Goal: Task Accomplishment & Management: Manage account settings

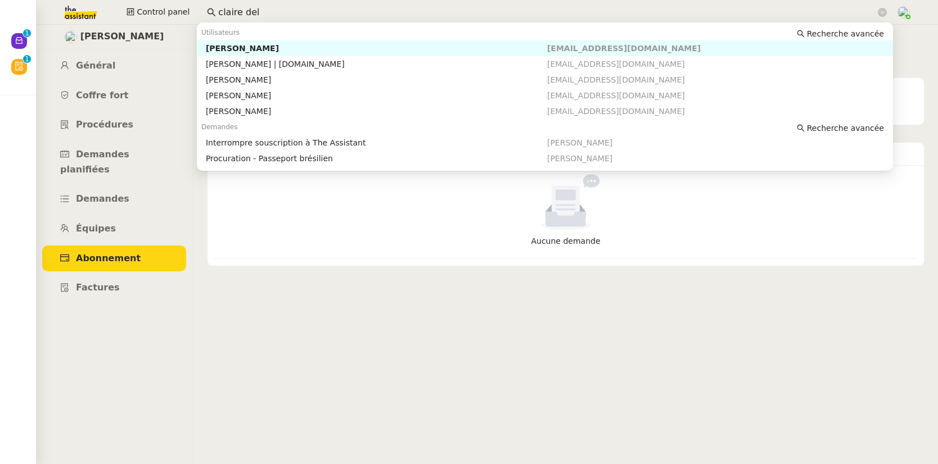
click at [211, 11] on nz-input-group "claire del" at bounding box center [547, 12] width 692 height 17
click at [242, 50] on div "Genevieve Landsmann" at bounding box center [376, 48] width 341 height 10
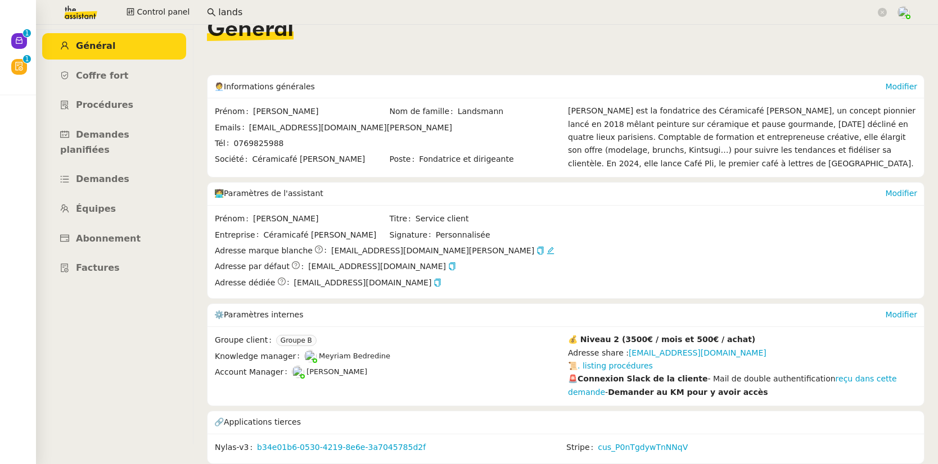
scroll to position [26, 0]
click at [106, 233] on span "Abonnement" at bounding box center [108, 238] width 65 height 11
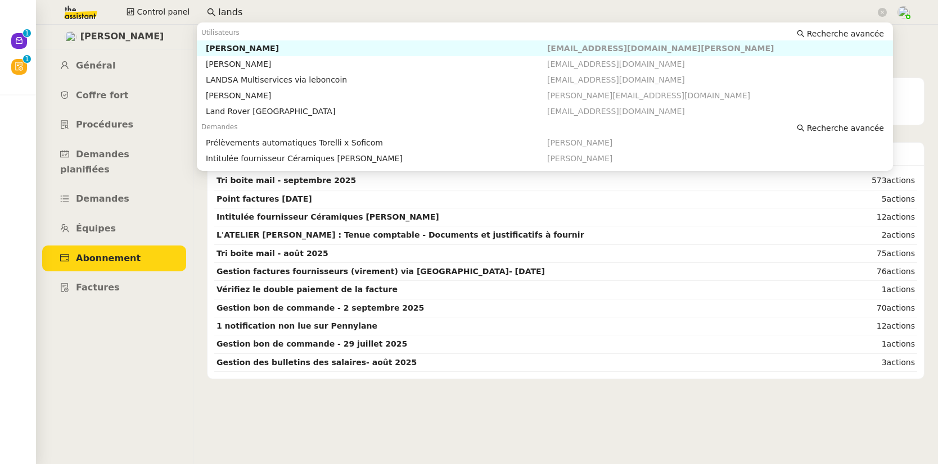
drag, startPoint x: 251, startPoint y: 15, endPoint x: 195, endPoint y: 12, distance: 56.3
click at [195, 12] on div "Control panel lands" at bounding box center [469, 12] width 882 height 25
click at [249, 48] on div "Ashley Poniatowski" at bounding box center [376, 48] width 341 height 10
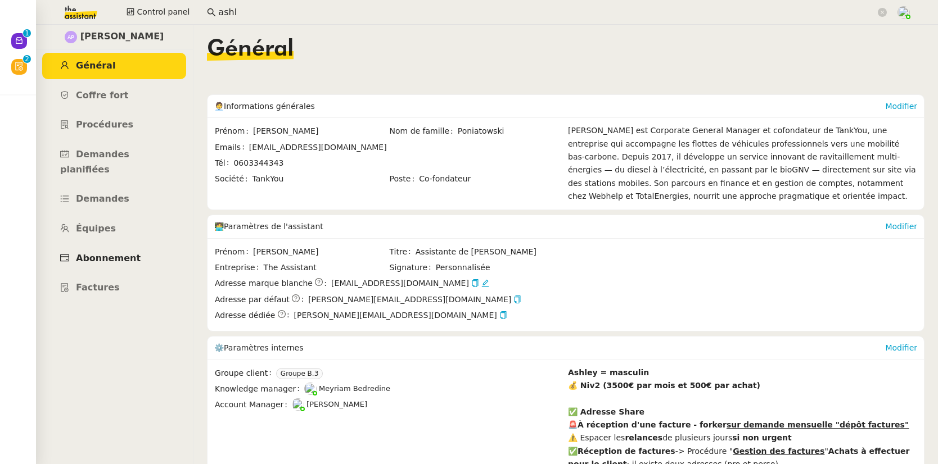
click at [109, 253] on span "Abonnement" at bounding box center [108, 258] width 65 height 11
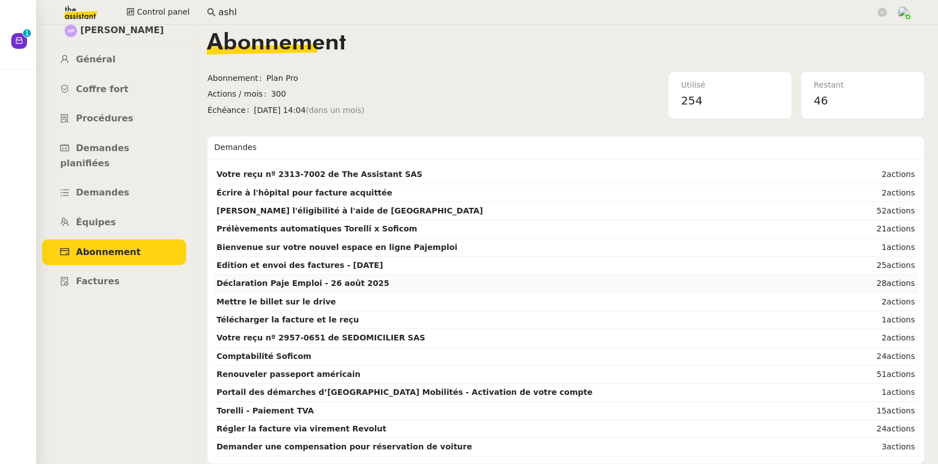
scroll to position [12, 0]
click at [91, 56] on span "Général" at bounding box center [95, 59] width 39 height 11
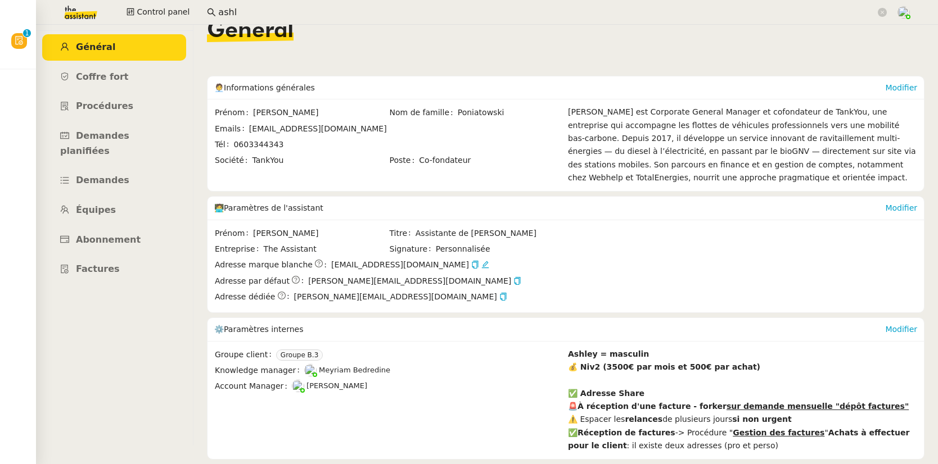
scroll to position [19, 0]
click at [126, 104] on span "Procédures" at bounding box center [104, 105] width 57 height 11
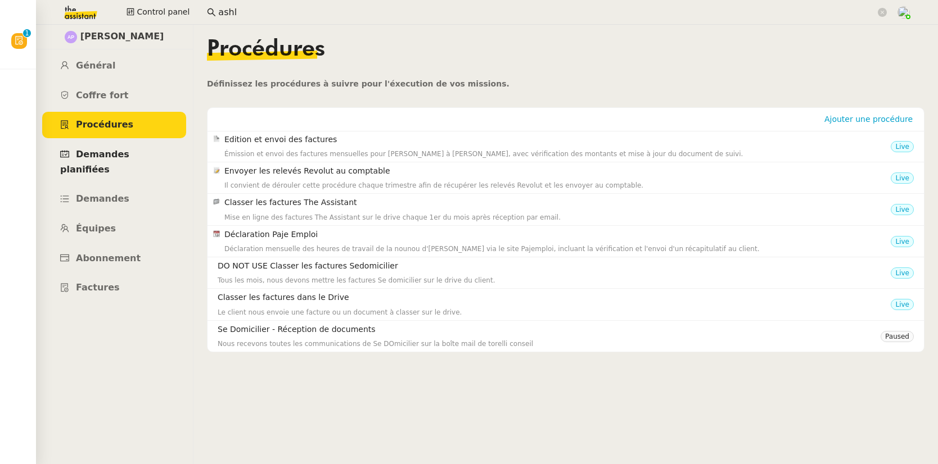
click at [117, 157] on span "Demandes planifiées" at bounding box center [94, 162] width 69 height 26
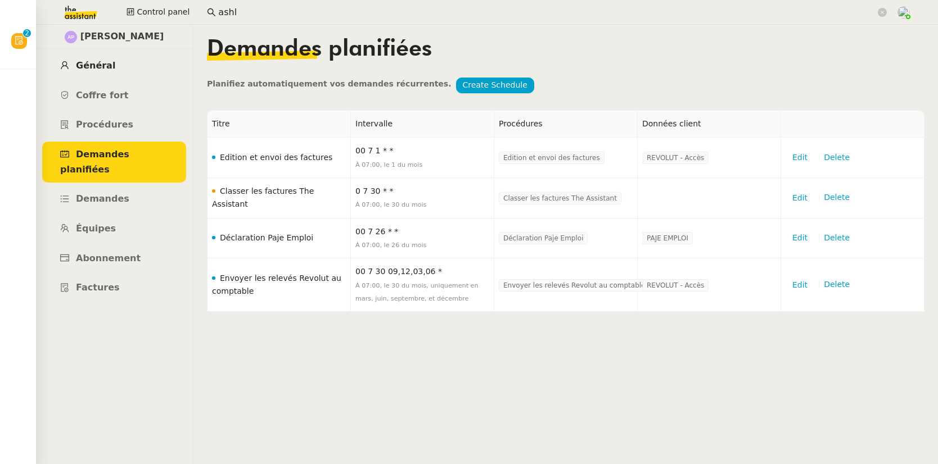
click at [83, 65] on span "Général" at bounding box center [95, 65] width 39 height 11
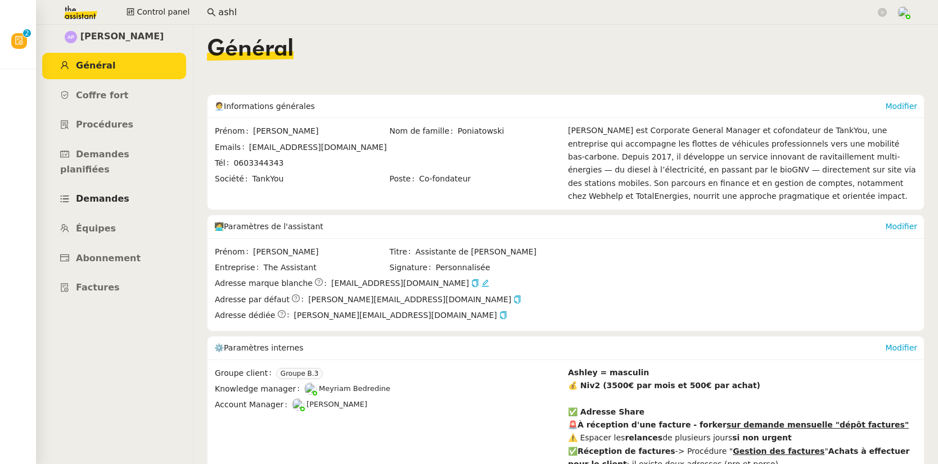
click at [110, 193] on span "Demandes" at bounding box center [102, 198] width 53 height 11
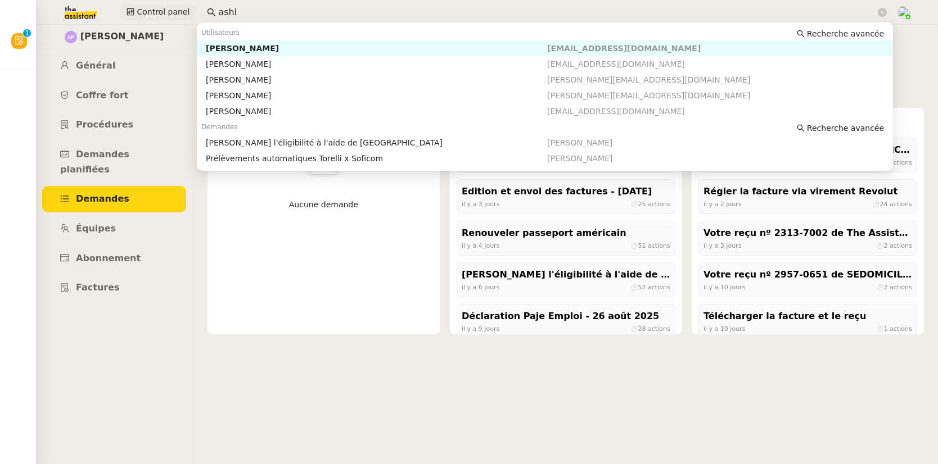
drag, startPoint x: 206, startPoint y: 7, endPoint x: 177, endPoint y: 6, distance: 29.2
click at [177, 6] on div "Control panel ashl" at bounding box center [469, 12] width 882 height 25
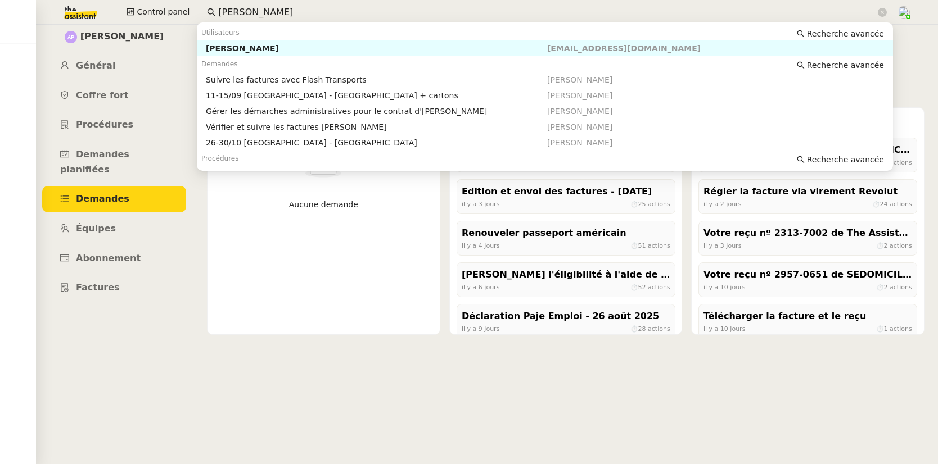
click at [236, 47] on div "Pierre Mergui" at bounding box center [376, 48] width 341 height 10
type input "pierre mergui"
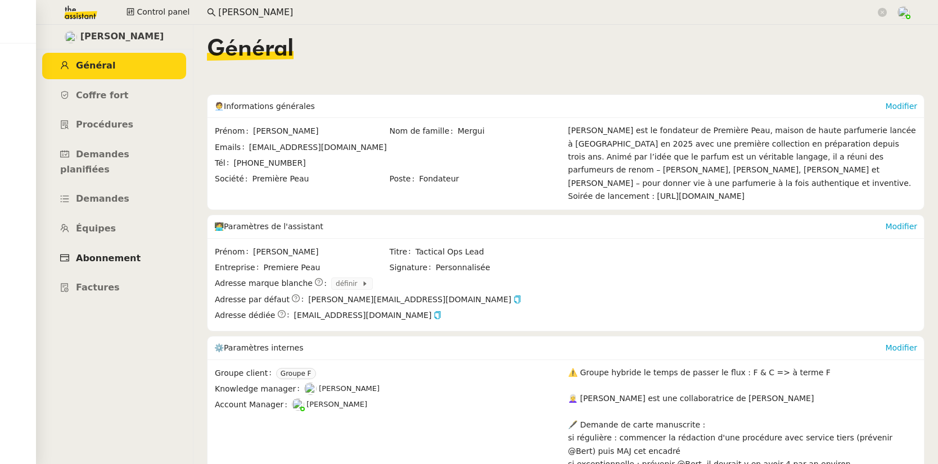
click at [100, 253] on span "Abonnement" at bounding box center [108, 258] width 65 height 11
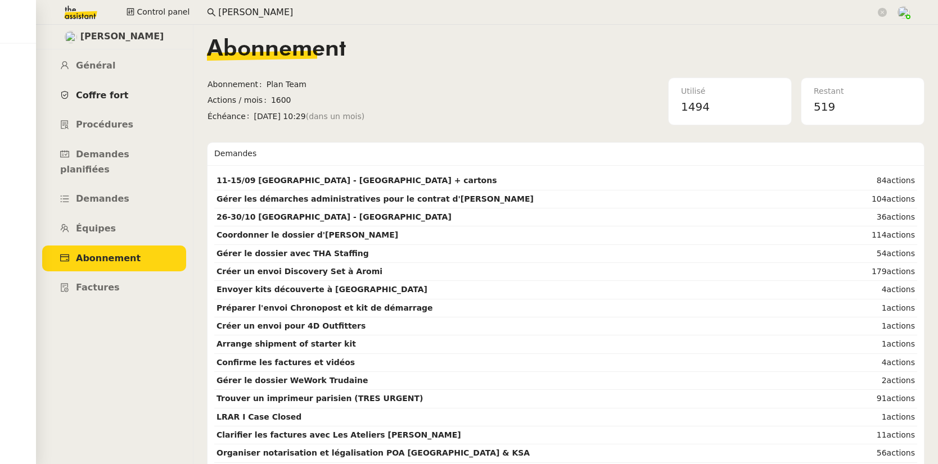
click at [77, 91] on span "Coffre fort" at bounding box center [102, 95] width 53 height 11
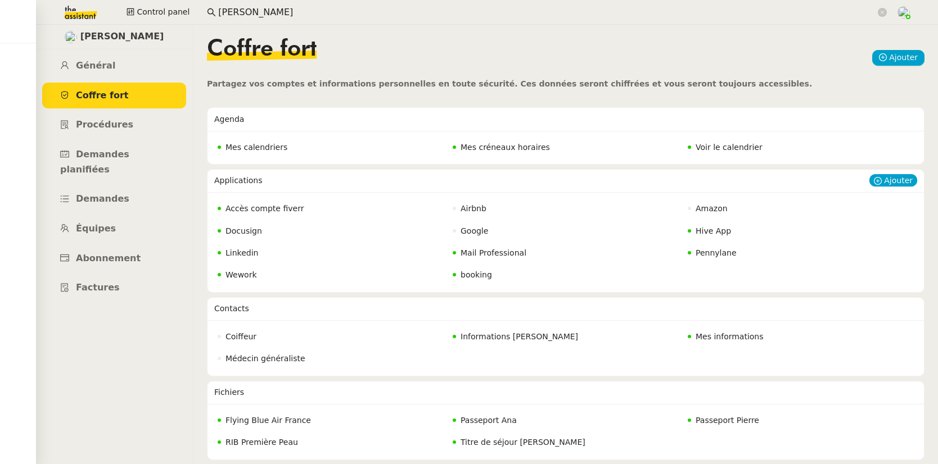
click at [716, 232] on span "Hive App" at bounding box center [713, 231] width 35 height 9
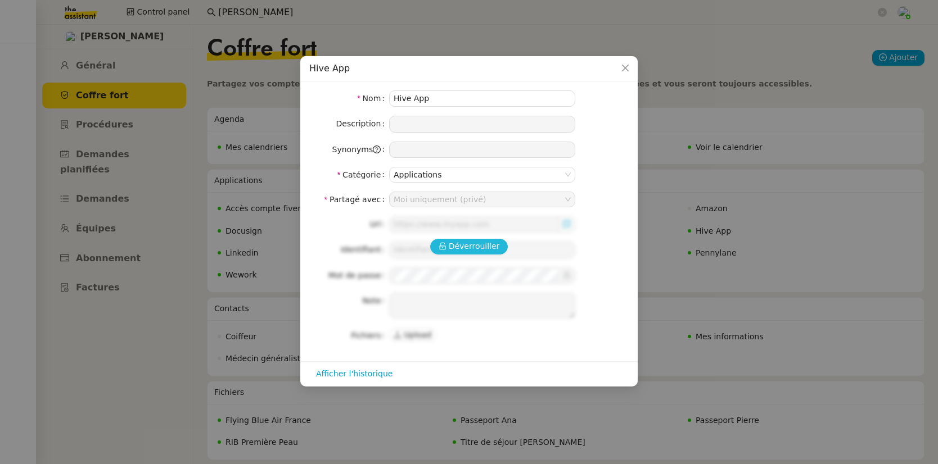
click at [479, 246] on span "Déverrouiller" at bounding box center [474, 246] width 51 height 13
type input "https://portal.hive.app/"
type input "pmergui@premierepeau.com"
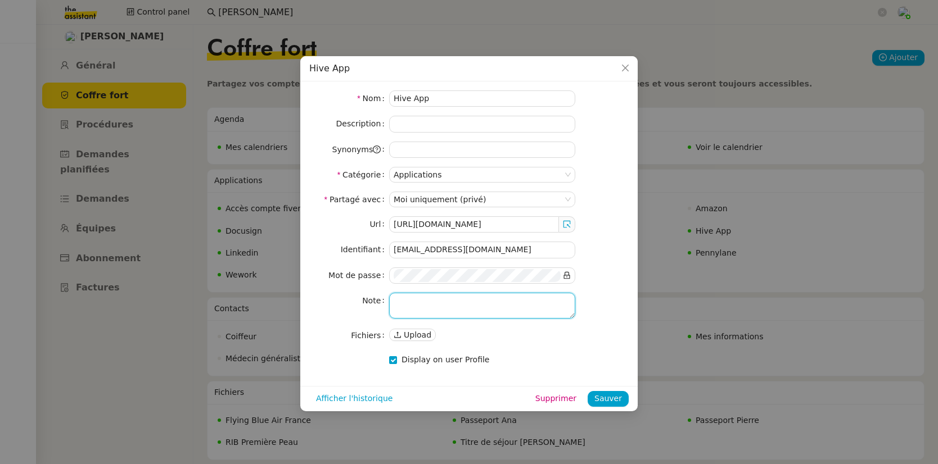
click at [470, 307] on textarea at bounding box center [482, 306] width 186 height 26
type textarea "CRM pour gérer l'expédition de produits"
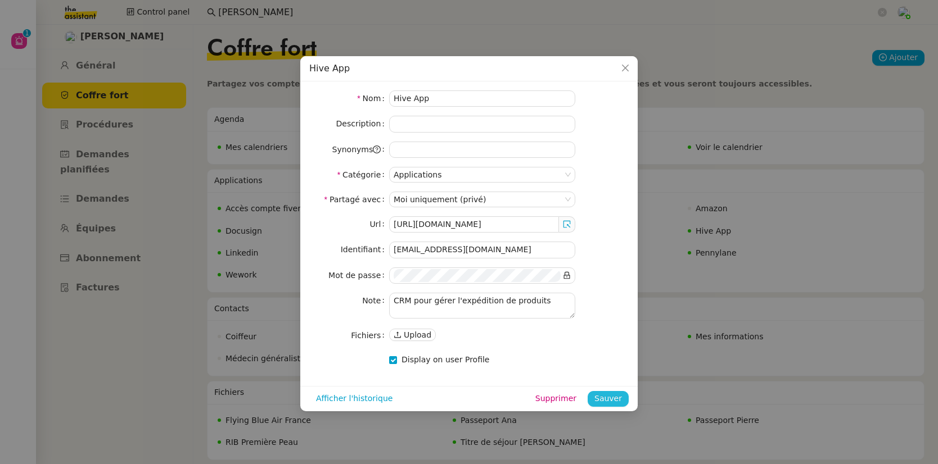
click at [603, 395] on span "Sauver" at bounding box center [608, 399] width 28 height 13
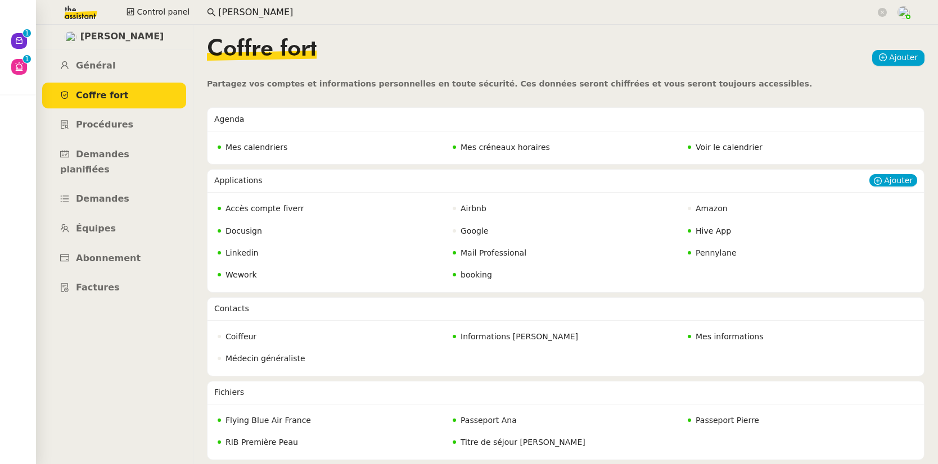
click at [238, 278] on span "Wework" at bounding box center [240, 274] width 31 height 9
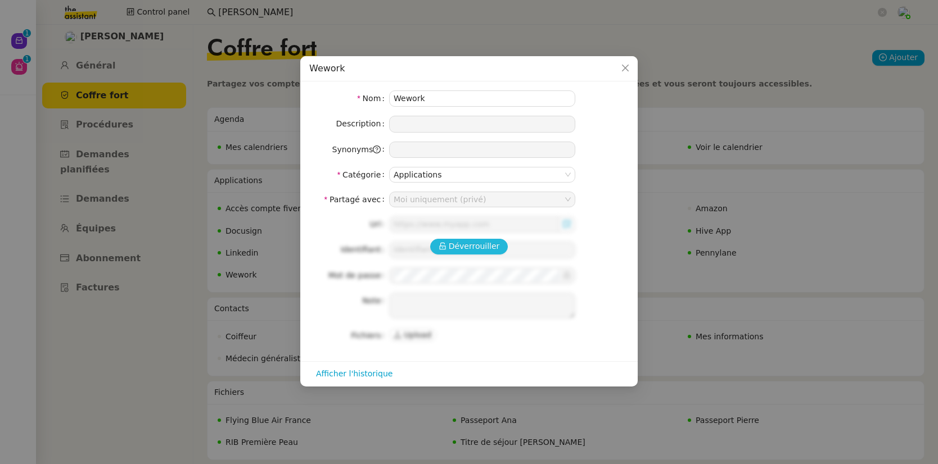
click at [477, 243] on span "Déverrouiller" at bounding box center [474, 246] width 51 height 13
type input "https://www.wework.com/fr-FR"
type input "pmergui@premierepeau.com"
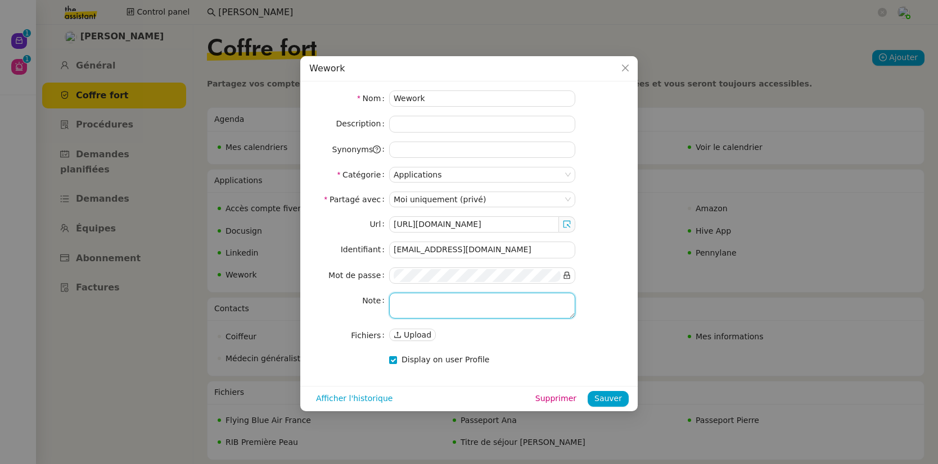
click at [414, 300] on textarea at bounding box center [482, 306] width 186 height 26
paste textarea "Créé pour le travail. Élaboré pour les affaires. · Espace de travail pour la jo…"
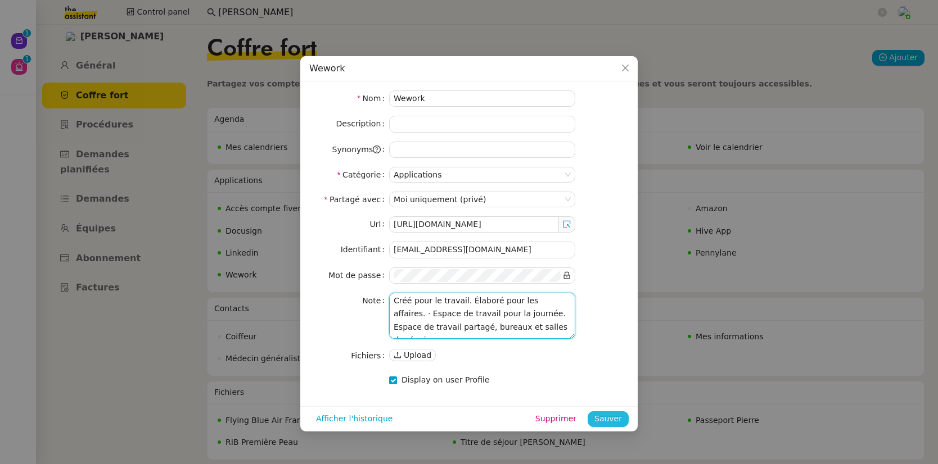
type textarea "Créé pour le travail. Élaboré pour les affaires. · Espace de travail pour la jo…"
click at [596, 417] on span "Sauver" at bounding box center [608, 419] width 28 height 13
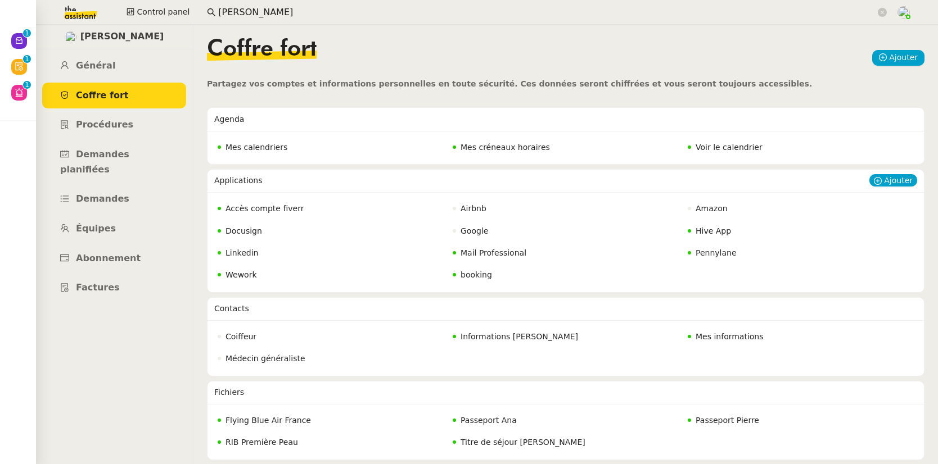
click at [258, 211] on span "Accès compte fiverr" at bounding box center [264, 208] width 78 height 9
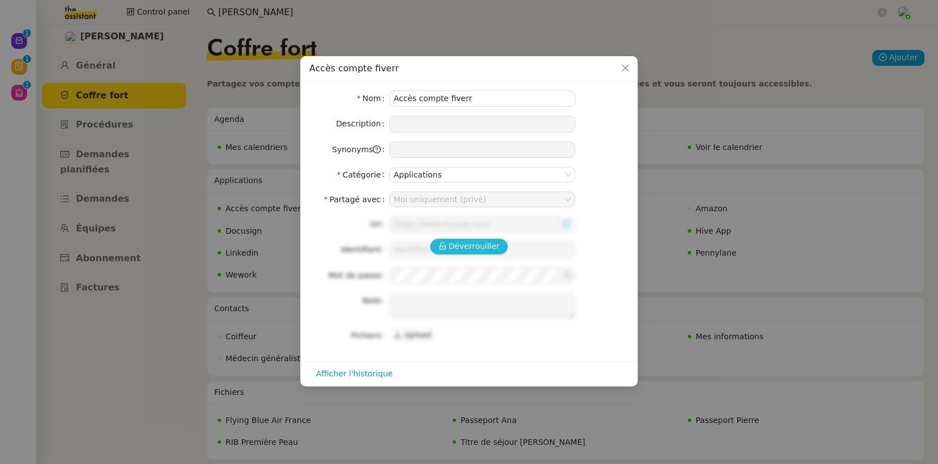
click at [467, 247] on span "Déverrouiller" at bounding box center [474, 246] width 51 height 13
type input "https://www.fiverr.com/"
type input "pmergui@premierepeau.com"
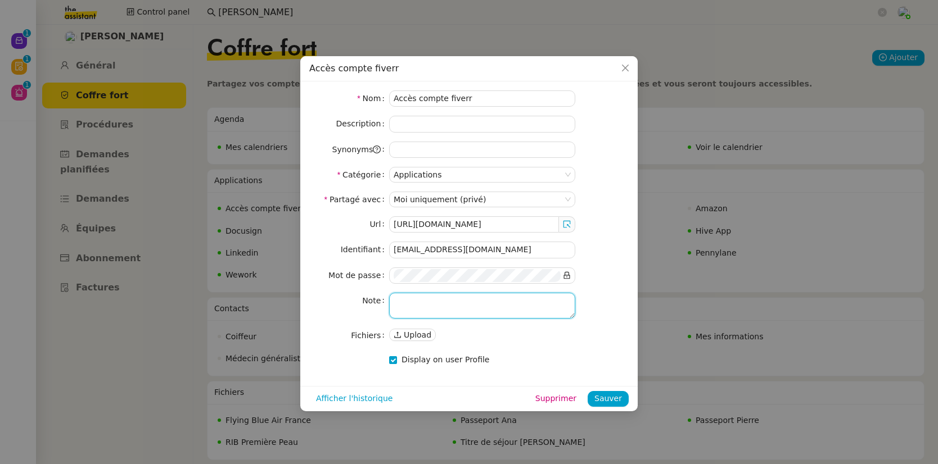
click at [470, 303] on textarea at bounding box center [482, 306] width 186 height 26
paste textarea "Fiverr est une place de marché en ligne pour les travailleurs indépendants"
type textarea "Fiverr est une place de marché en ligne pour les travailleurs indépendants"
click at [605, 400] on span "Sauver" at bounding box center [608, 399] width 28 height 13
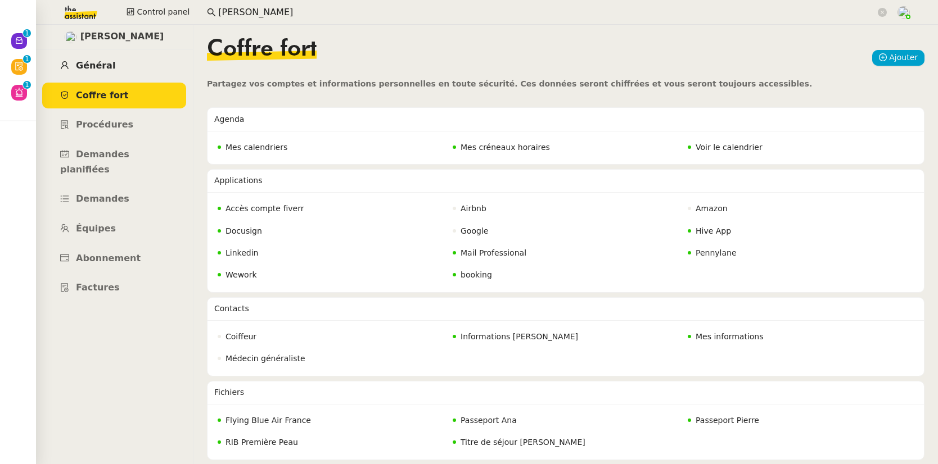
click at [106, 61] on span "Général" at bounding box center [95, 65] width 39 height 11
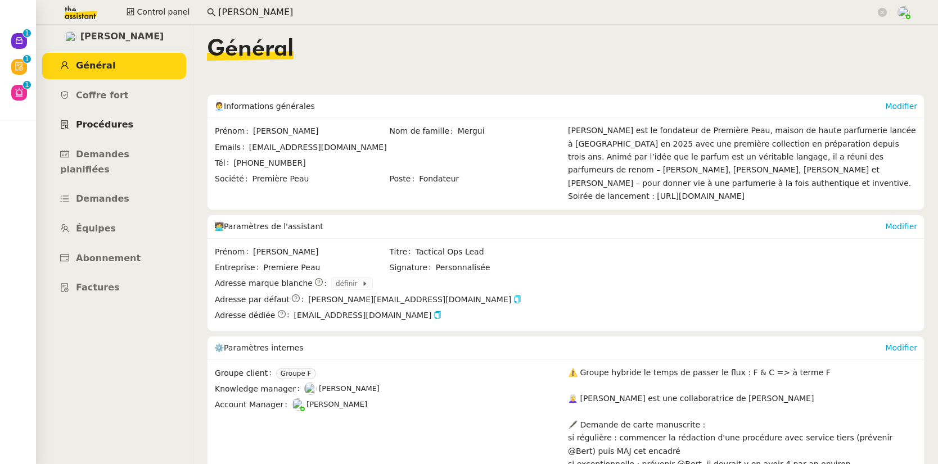
click at [116, 124] on span "Procédures" at bounding box center [104, 124] width 57 height 11
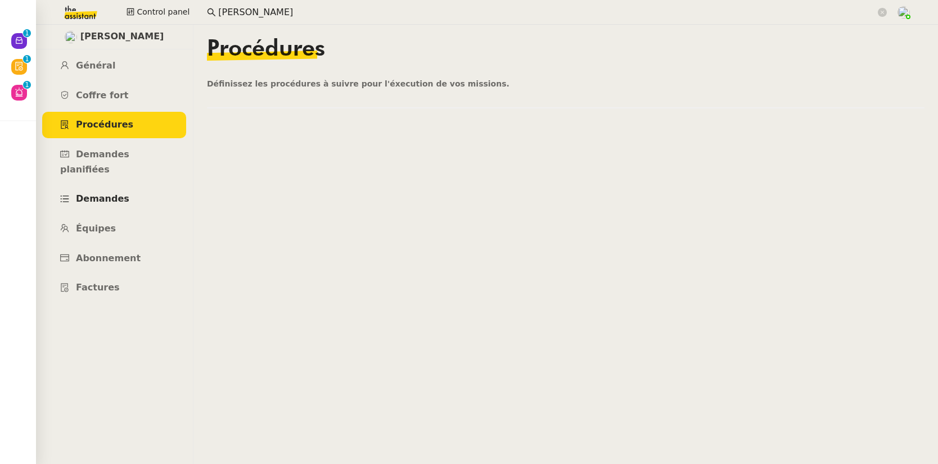
click at [103, 193] on span "Demandes" at bounding box center [102, 198] width 53 height 11
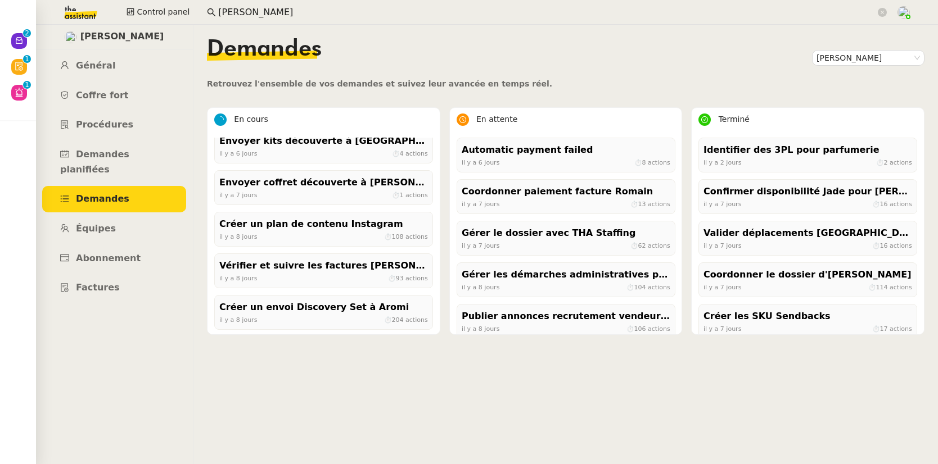
scroll to position [178, 0]
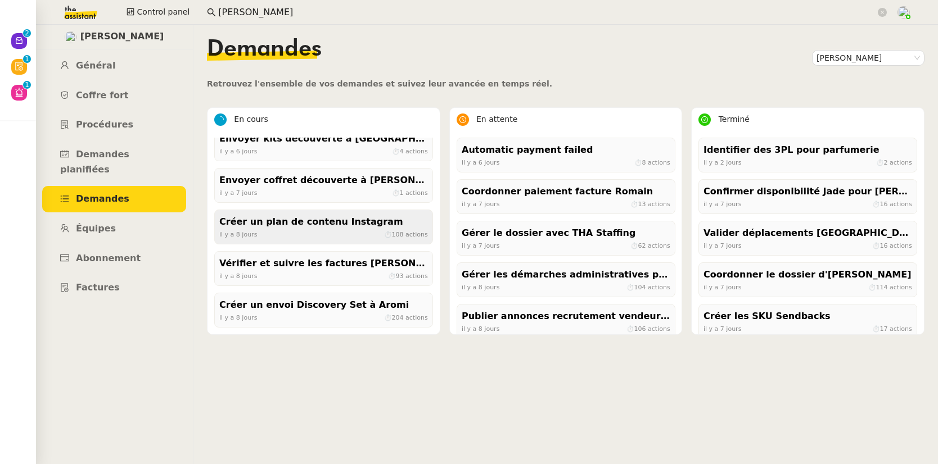
click at [294, 223] on div "Créer un plan de contenu Instagram" at bounding box center [323, 222] width 209 height 15
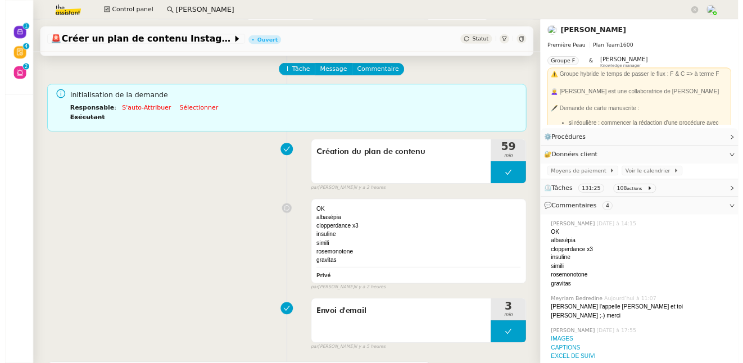
scroll to position [45, 0]
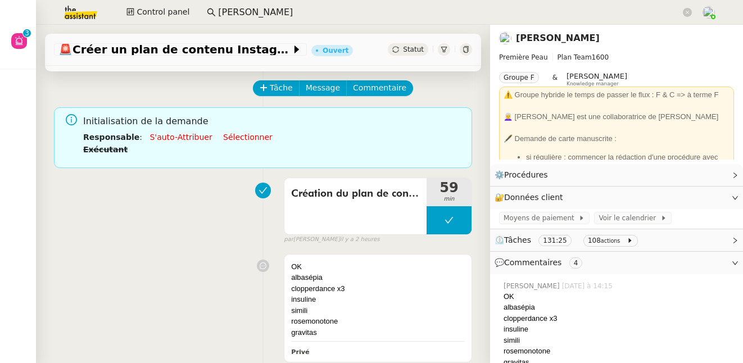
click at [557, 40] on link "Pierre Mergui" at bounding box center [558, 38] width 84 height 11
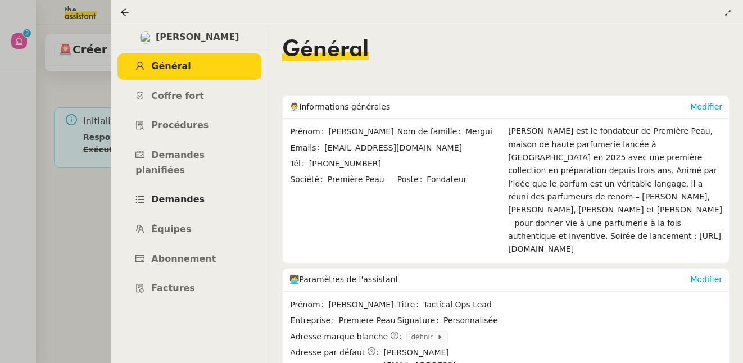
click at [177, 194] on span "Demandes" at bounding box center [177, 199] width 53 height 11
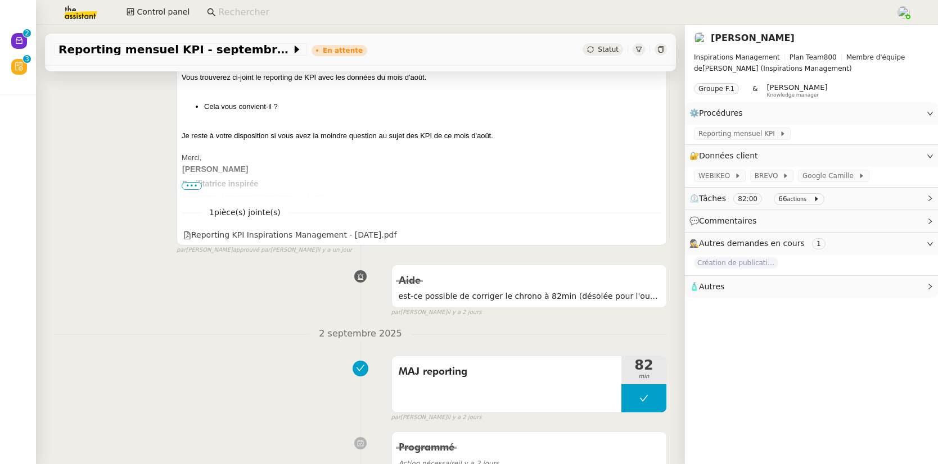
scroll to position [223, 0]
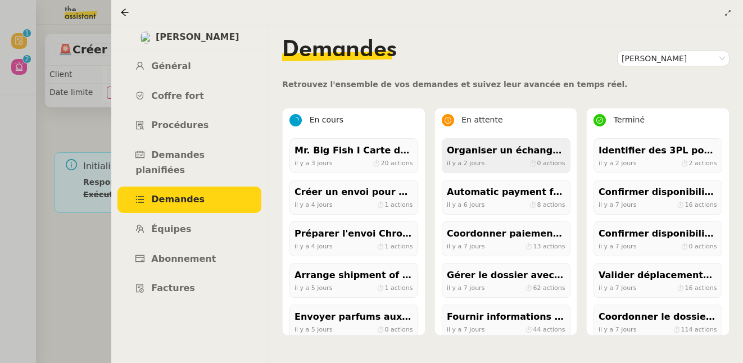
click at [493, 160] on div "il y a 2 jours ⏱ 0 actions" at bounding box center [506, 163] width 119 height 10
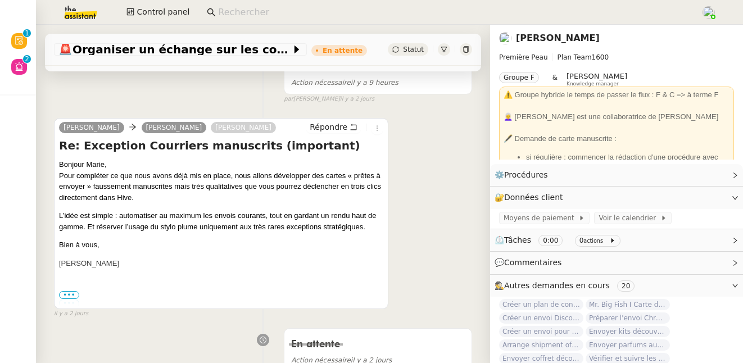
scroll to position [202, 0]
click at [547, 41] on link "[PERSON_NAME]" at bounding box center [558, 38] width 84 height 11
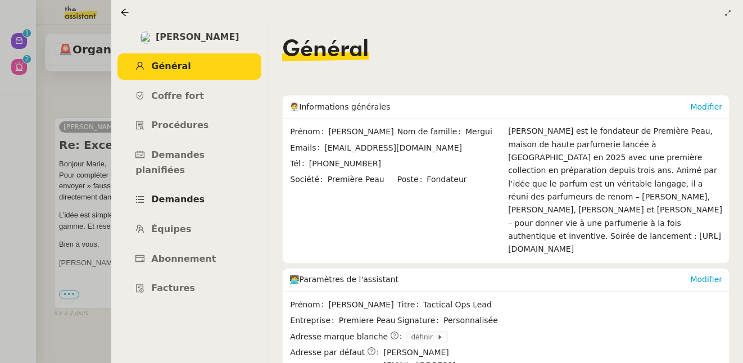
click at [191, 194] on span "Demandes" at bounding box center [177, 199] width 53 height 11
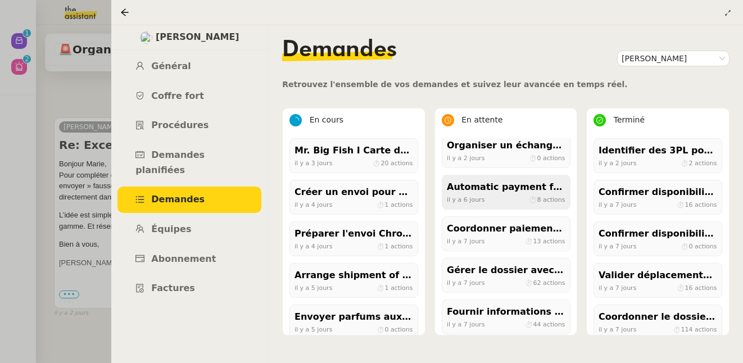
scroll to position [7, 0]
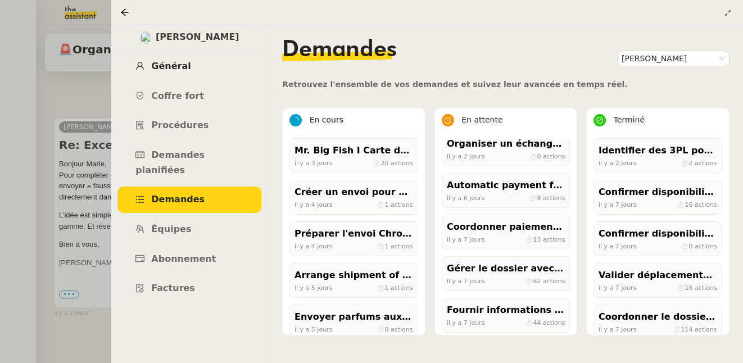
click at [175, 71] on span "Général" at bounding box center [170, 66] width 39 height 11
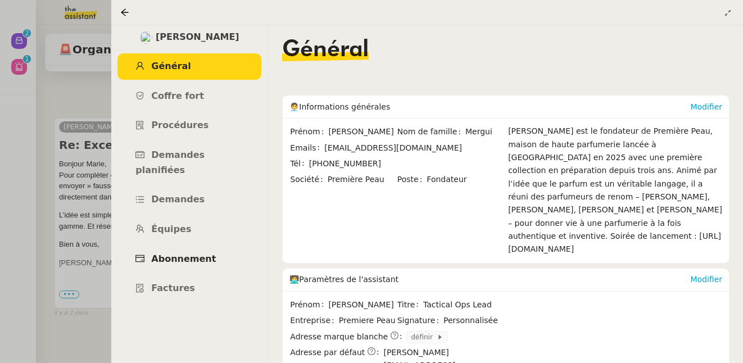
click at [189, 254] on span "Abonnement" at bounding box center [183, 259] width 65 height 11
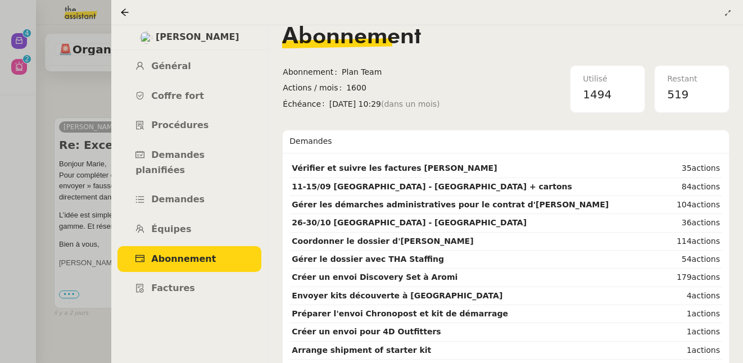
scroll to position [28, 0]
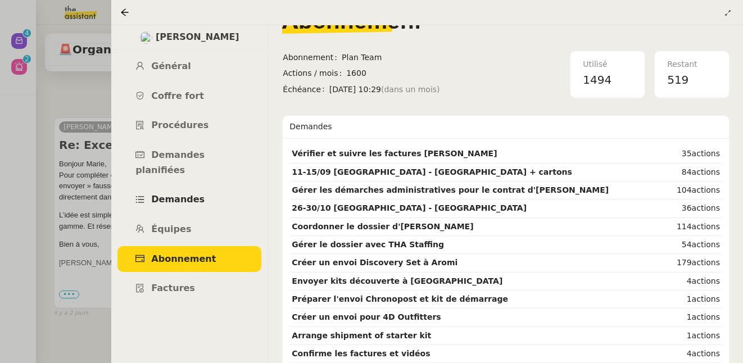
click at [175, 194] on span "Demandes" at bounding box center [177, 199] width 53 height 11
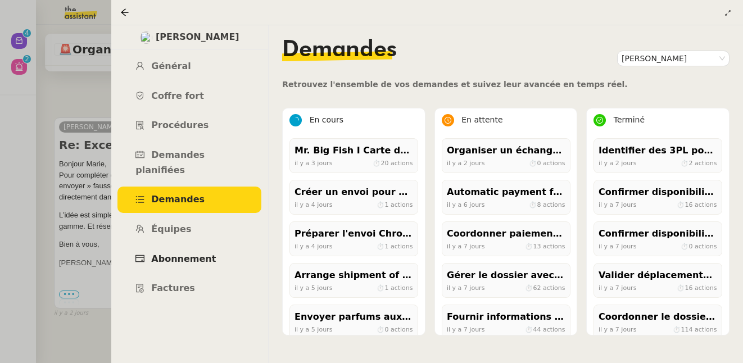
click at [193, 254] on span "Abonnement" at bounding box center [183, 259] width 65 height 11
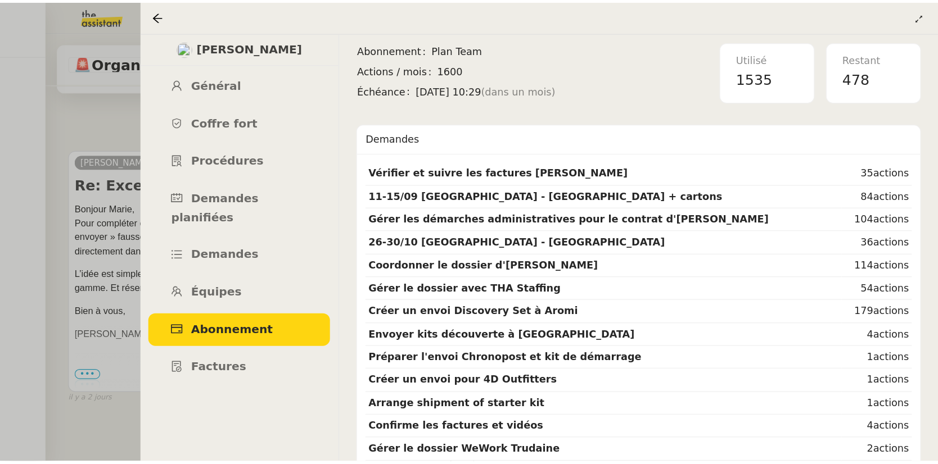
scroll to position [46, 0]
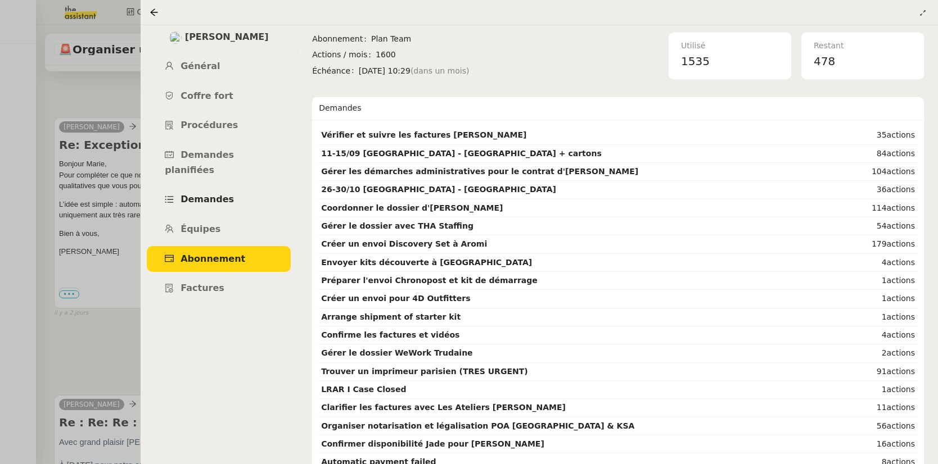
click at [218, 194] on span "Demandes" at bounding box center [207, 199] width 53 height 11
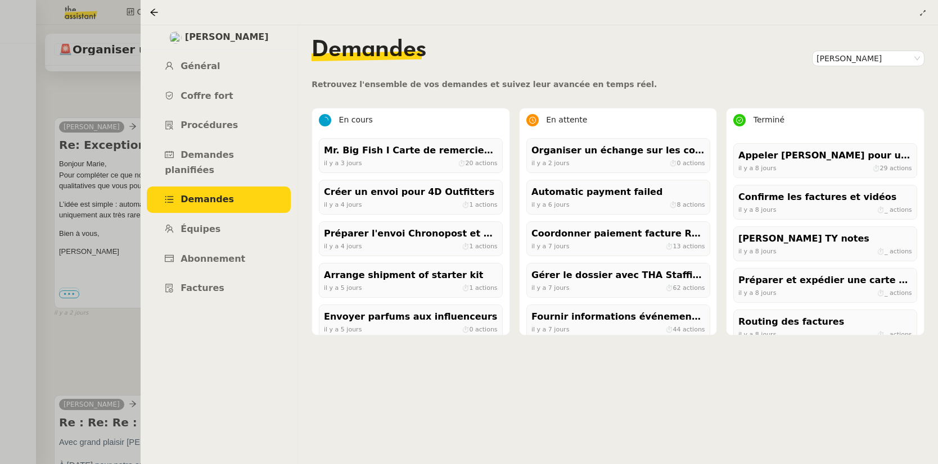
scroll to position [427, 0]
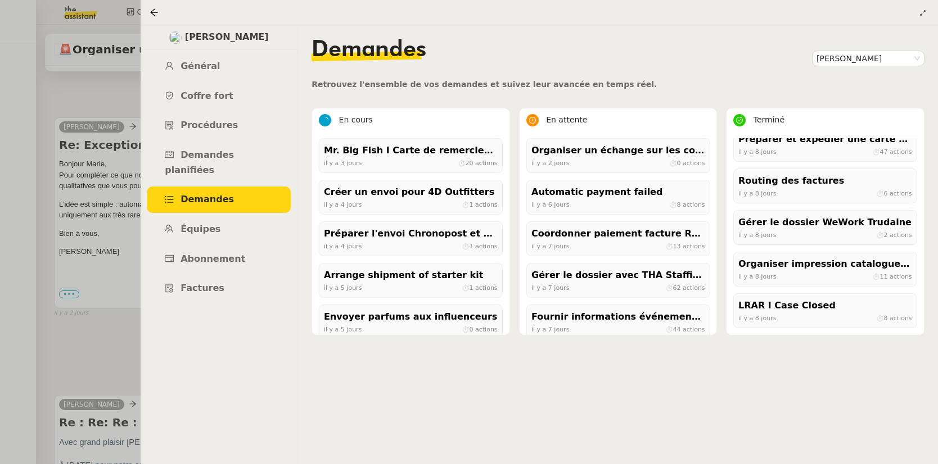
click at [154, 17] on div at bounding box center [156, 12] width 13 height 13
click at [157, 15] on icon at bounding box center [154, 12] width 9 height 9
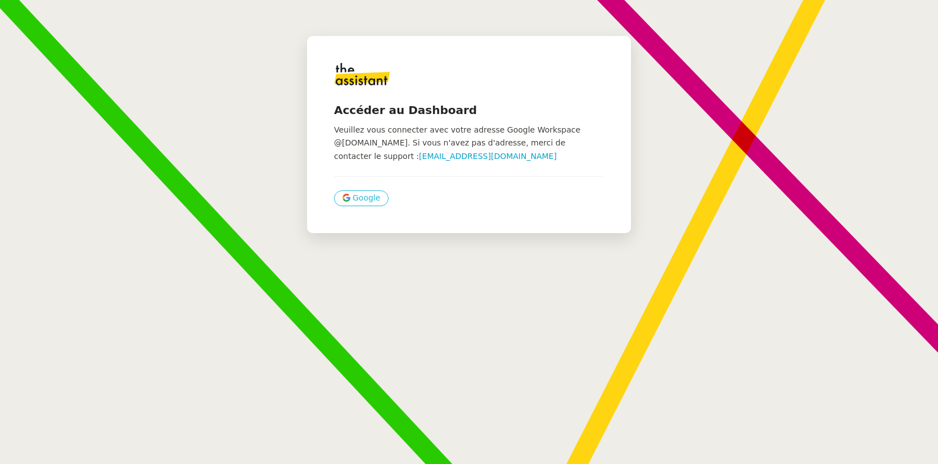
click at [334, 202] on button "Google" at bounding box center [361, 199] width 55 height 16
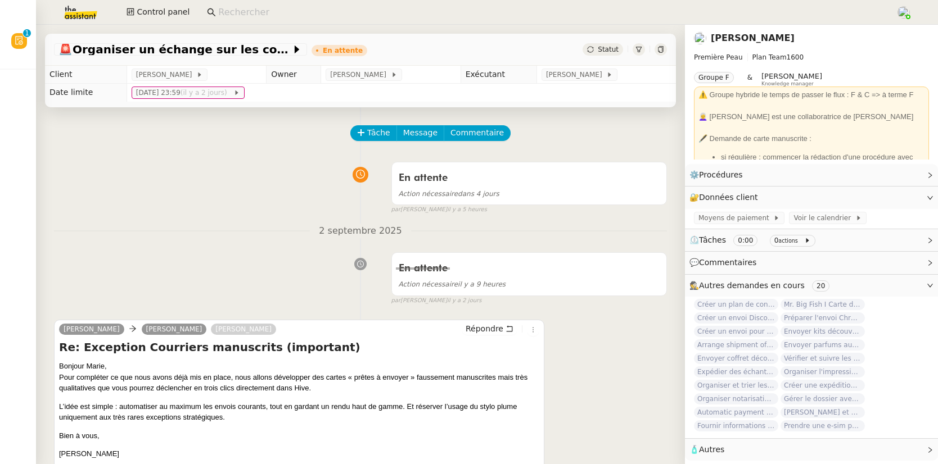
click at [728, 42] on link "[PERSON_NAME]" at bounding box center [753, 38] width 84 height 11
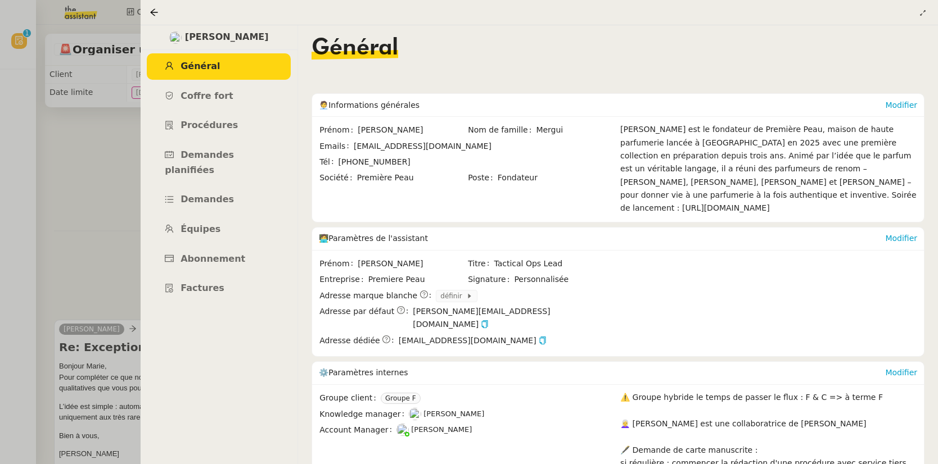
scroll to position [2, 0]
click at [205, 194] on span "Demandes" at bounding box center [207, 199] width 53 height 11
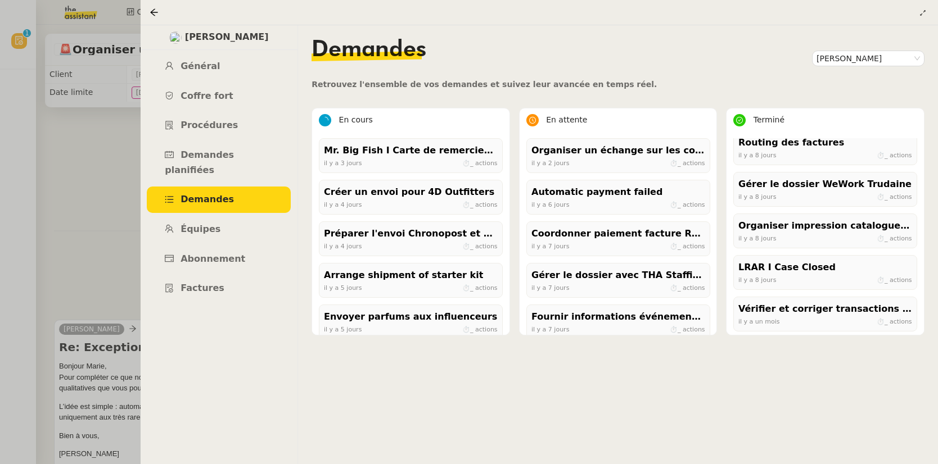
scroll to position [469, 0]
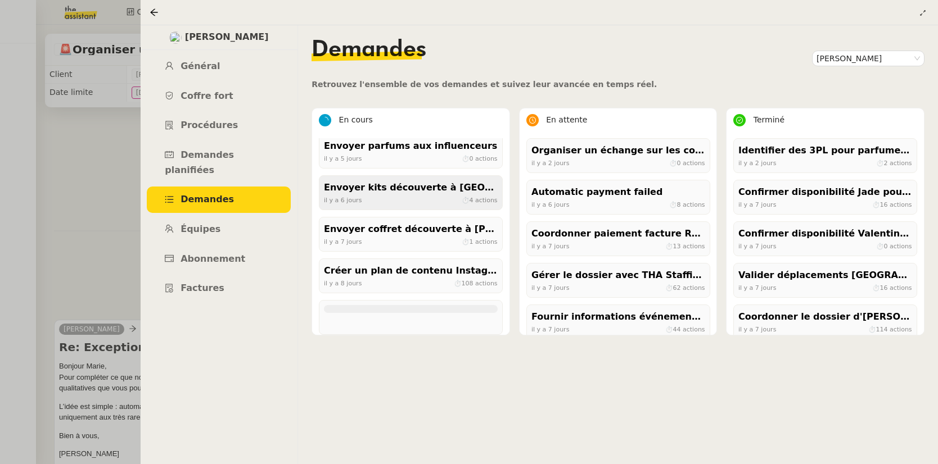
scroll to position [219, 0]
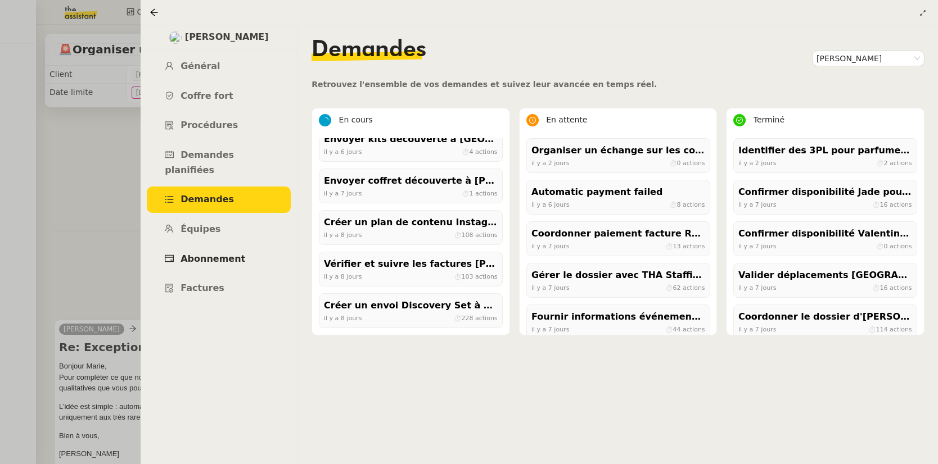
click at [209, 255] on link "Abonnement" at bounding box center [219, 259] width 144 height 26
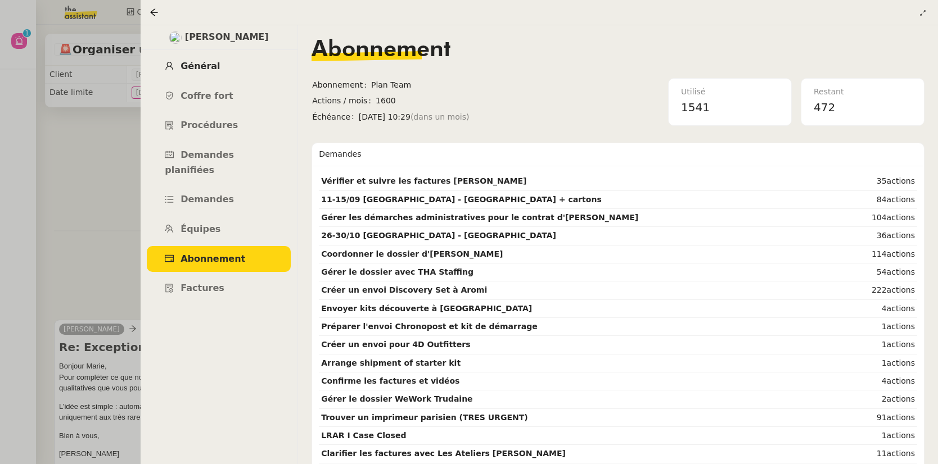
click at [199, 71] on span "Général" at bounding box center [200, 66] width 39 height 11
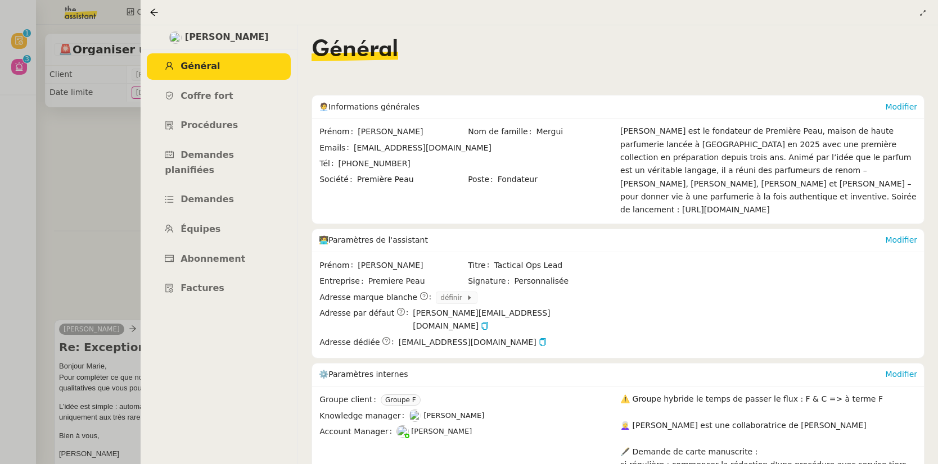
click at [153, 11] on icon at bounding box center [154, 12] width 9 height 9
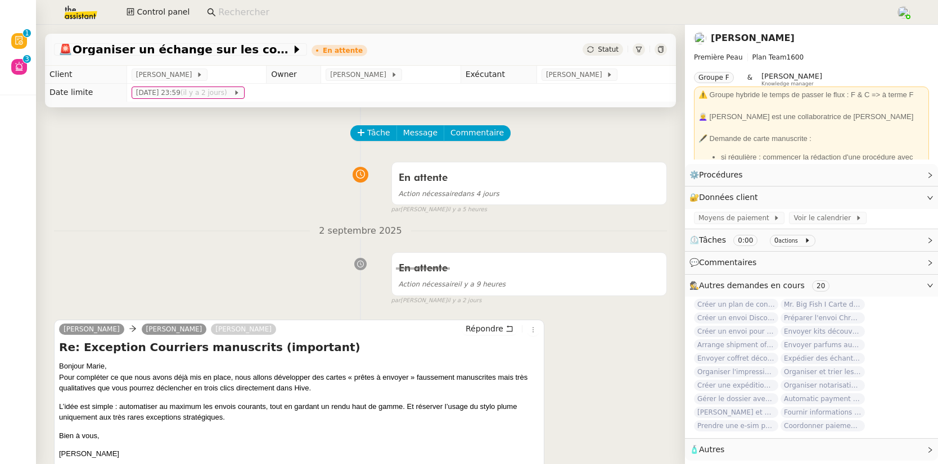
click at [252, 12] on input at bounding box center [551, 12] width 666 height 15
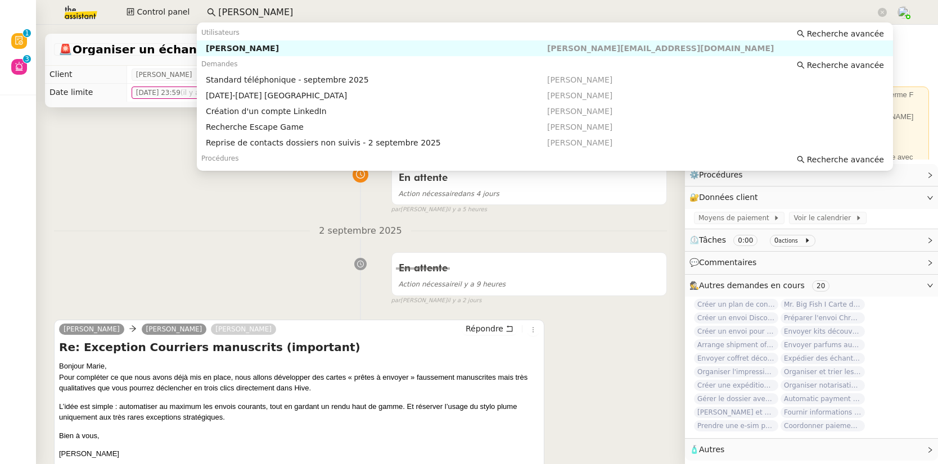
click at [281, 42] on nz-auto-option "Franck MUFFAT-JEANDET franck.jeandet@storvatt.fr" at bounding box center [545, 48] width 696 height 16
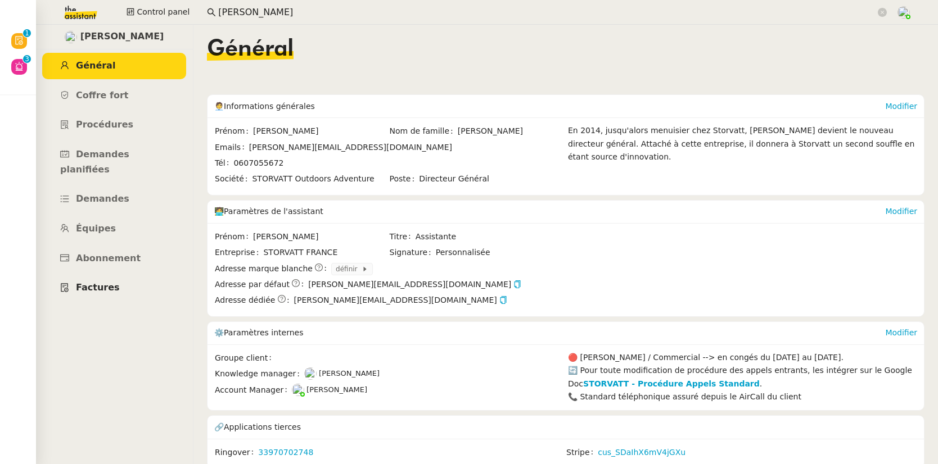
click at [106, 282] on span "Factures" at bounding box center [98, 287] width 44 height 11
click at [300, 8] on input "franck muff" at bounding box center [546, 12] width 657 height 15
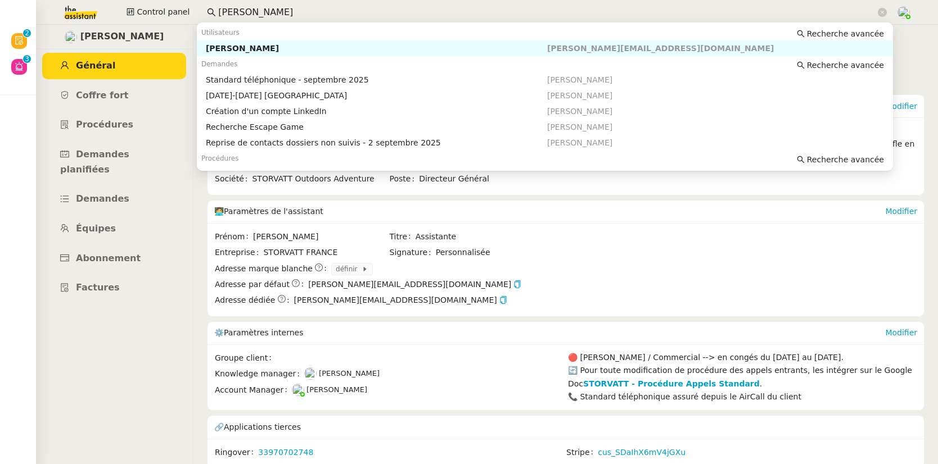
click at [300, 8] on input "franck muff" at bounding box center [546, 12] width 657 height 15
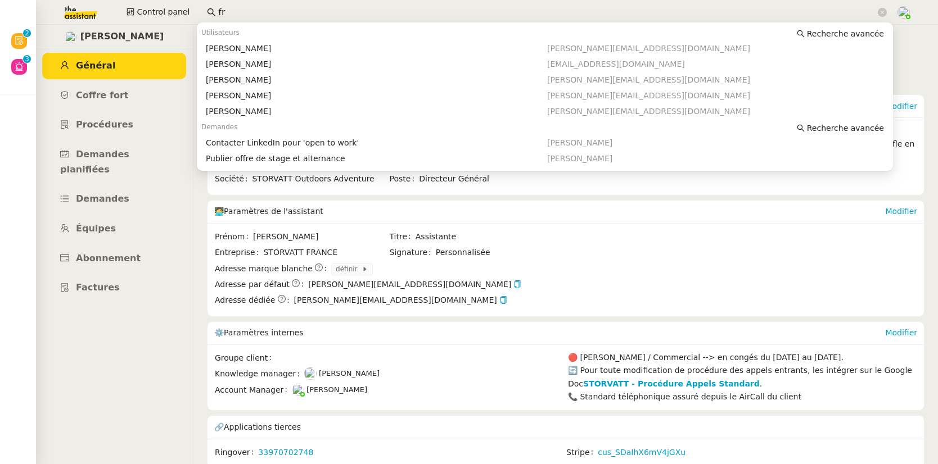
type input "f"
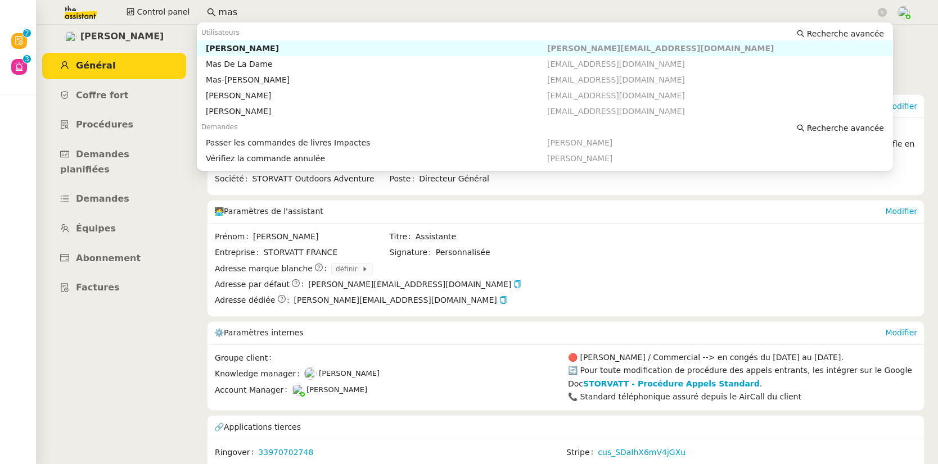
click at [286, 46] on div "Céline MAS" at bounding box center [376, 48] width 341 height 10
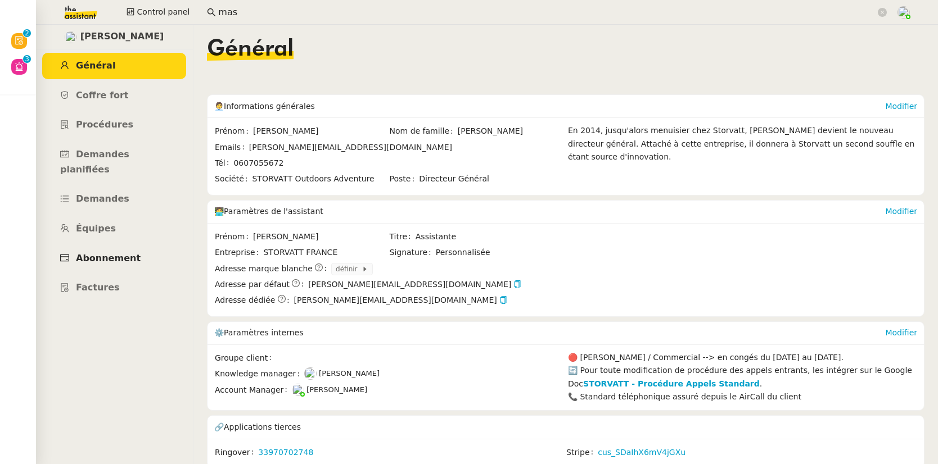
click at [111, 253] on span "Abonnement" at bounding box center [108, 258] width 65 height 11
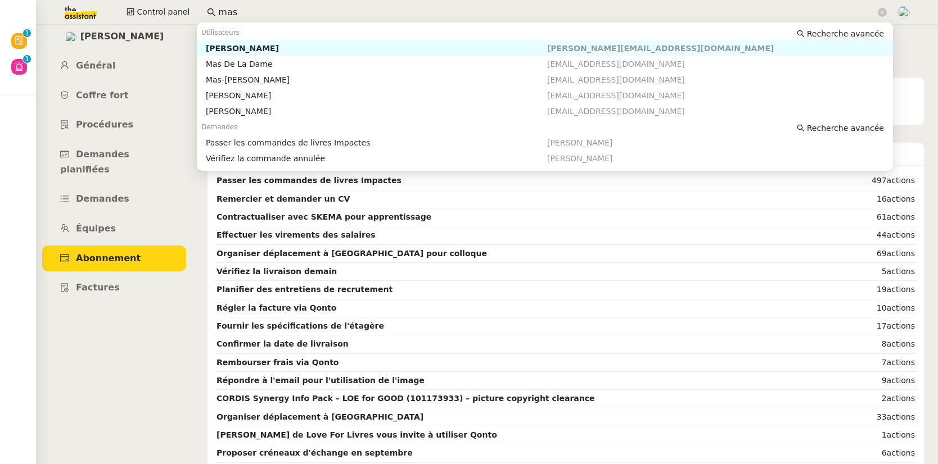
click at [281, 7] on input "mas" at bounding box center [546, 12] width 657 height 15
click at [296, 43] on nz-auto-option "Henri Grellois henri.grellois@octave-fo.com" at bounding box center [545, 48] width 696 height 16
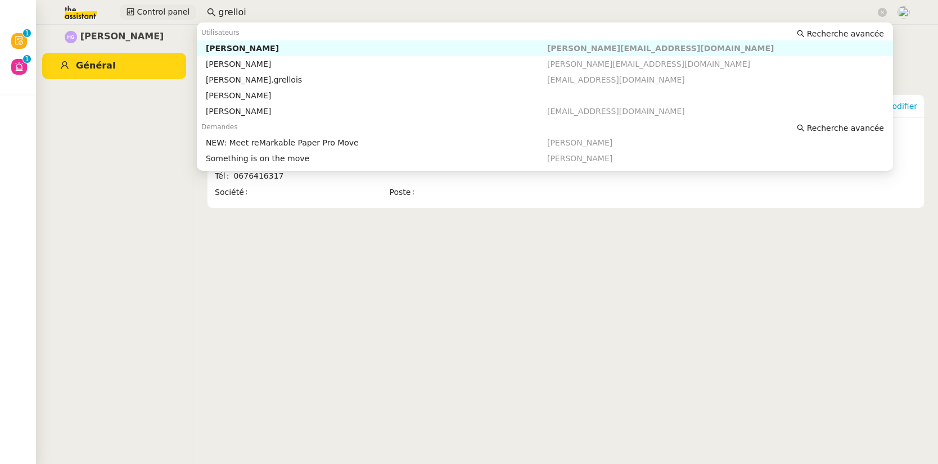
drag, startPoint x: 220, startPoint y: 10, endPoint x: 184, endPoint y: 10, distance: 36.6
click at [184, 10] on div "Control panel grelloi" at bounding box center [469, 12] width 882 height 25
click at [236, 45] on div "Nicolas Clavé" at bounding box center [376, 48] width 341 height 10
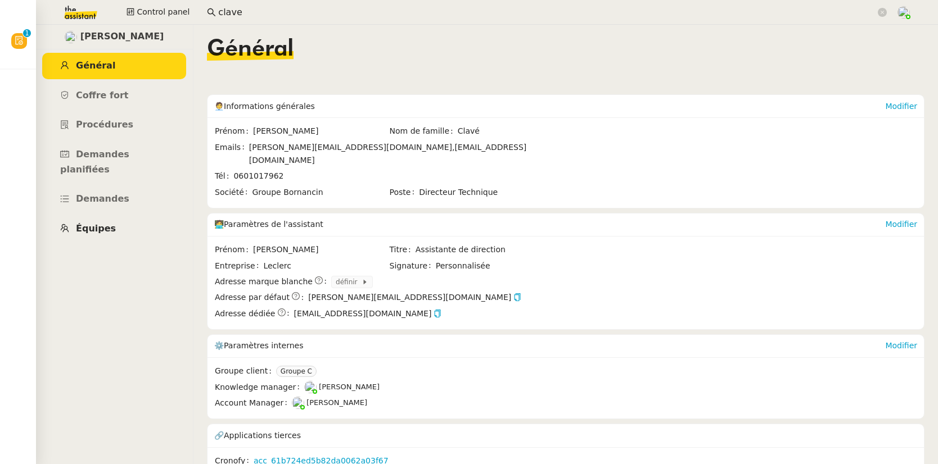
click at [106, 216] on link "Équipes" at bounding box center [114, 229] width 144 height 26
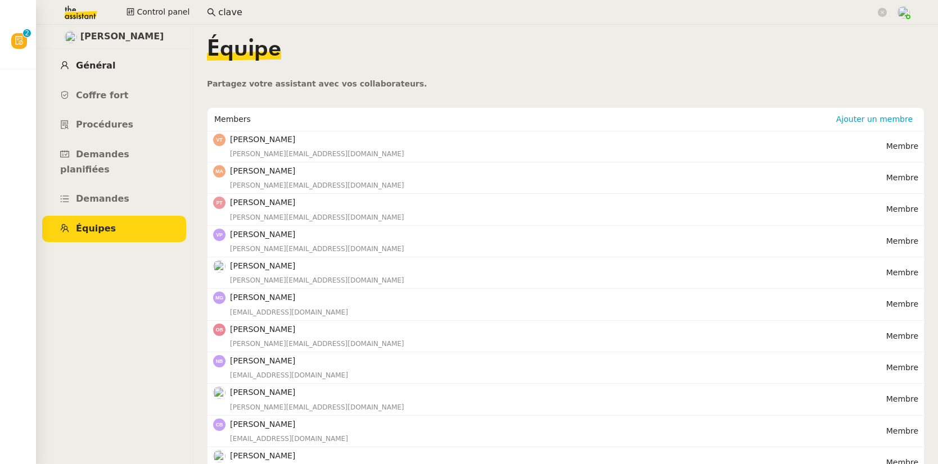
click at [106, 62] on span "Général" at bounding box center [95, 65] width 39 height 11
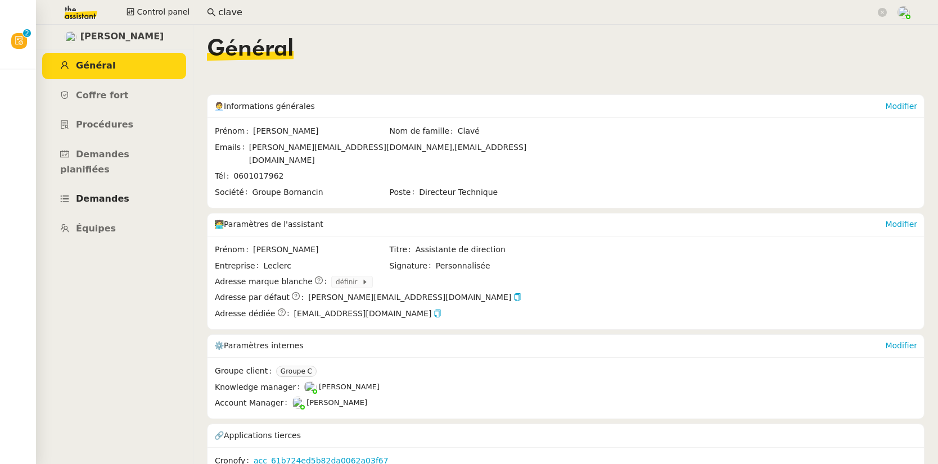
click at [115, 193] on span "Demandes" at bounding box center [102, 198] width 53 height 11
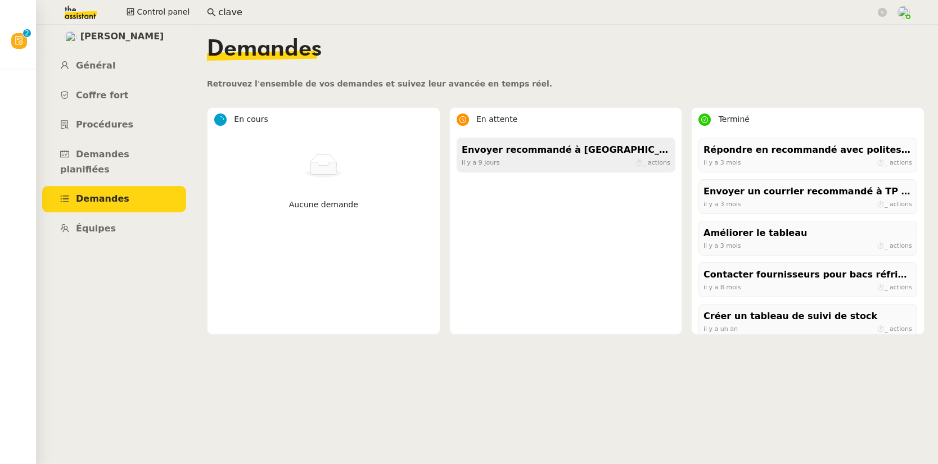
click at [503, 153] on div "Envoyer recommandé à Samsic" at bounding box center [566, 150] width 209 height 15
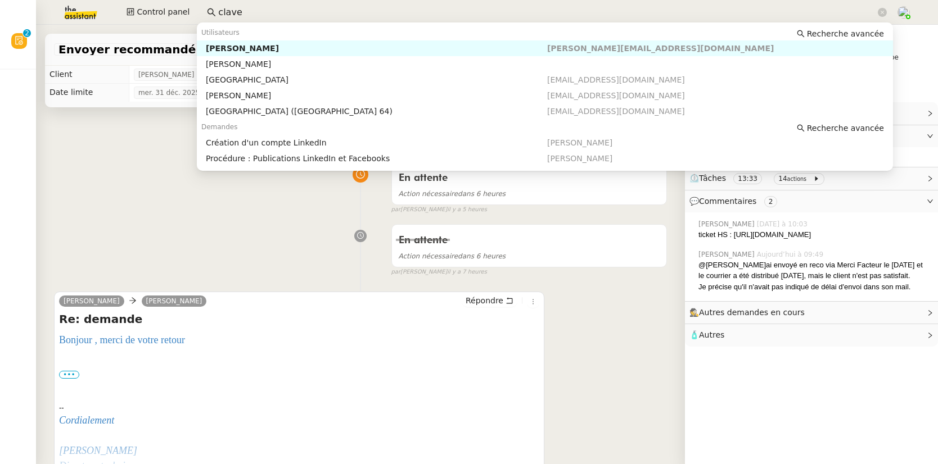
drag, startPoint x: 272, startPoint y: 10, endPoint x: 173, endPoint y: 3, distance: 98.6
click at [173, 3] on div "Control panel clave" at bounding box center [469, 12] width 882 height 25
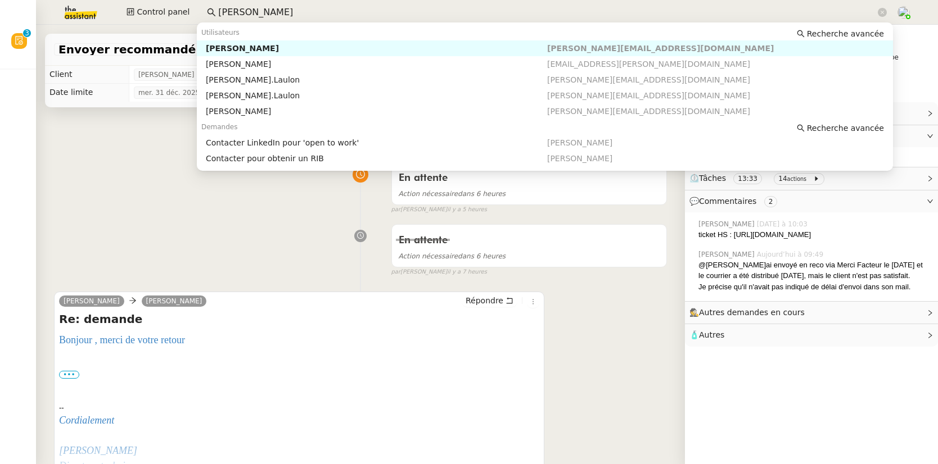
click at [233, 45] on div "Lydie Laulon" at bounding box center [376, 48] width 341 height 10
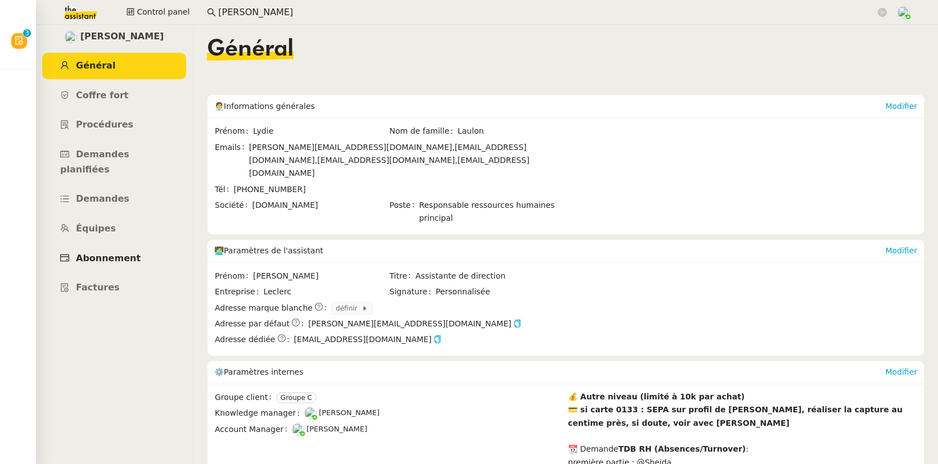
click at [113, 253] on span "Abonnement" at bounding box center [108, 258] width 65 height 11
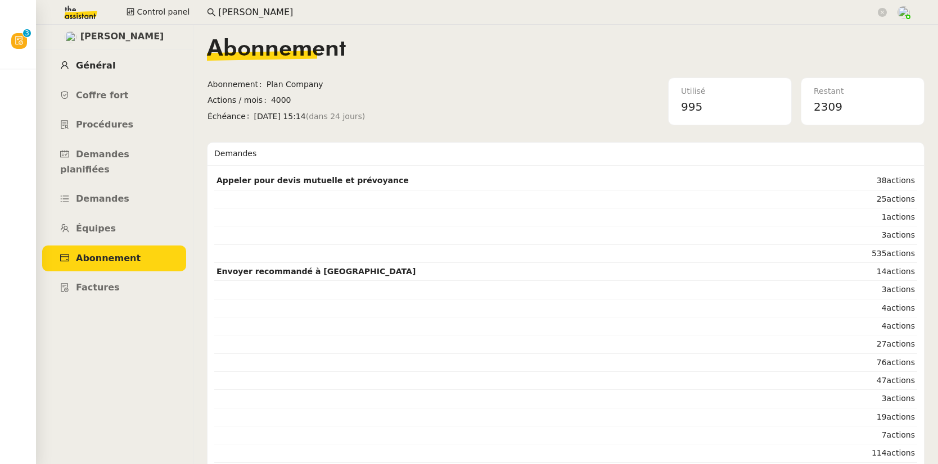
click at [106, 64] on span "Général" at bounding box center [95, 65] width 39 height 11
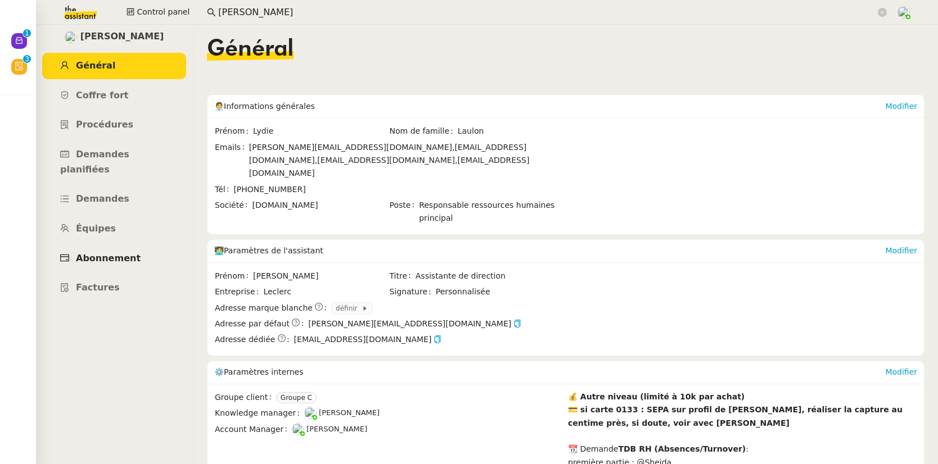
click at [99, 249] on link "Abonnement" at bounding box center [114, 259] width 144 height 26
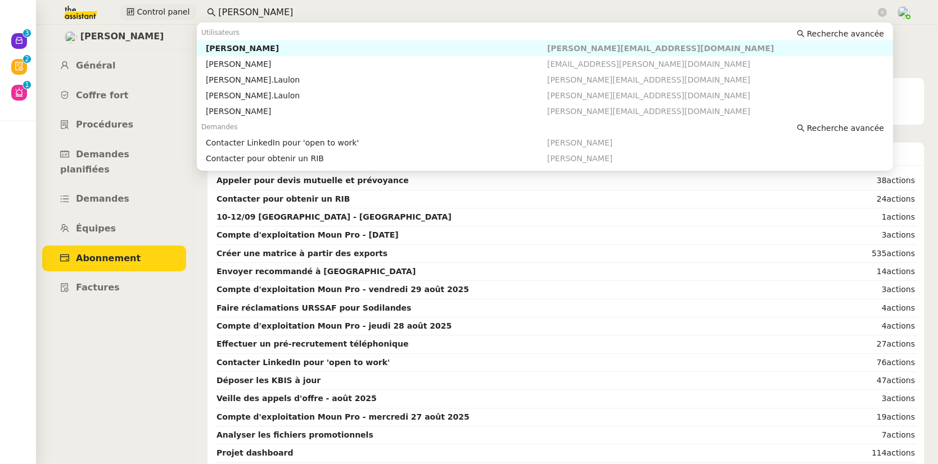
drag, startPoint x: 253, startPoint y: 10, endPoint x: 189, endPoint y: 9, distance: 64.1
click at [189, 9] on div "Control panel lydie lau" at bounding box center [469, 12] width 882 height 25
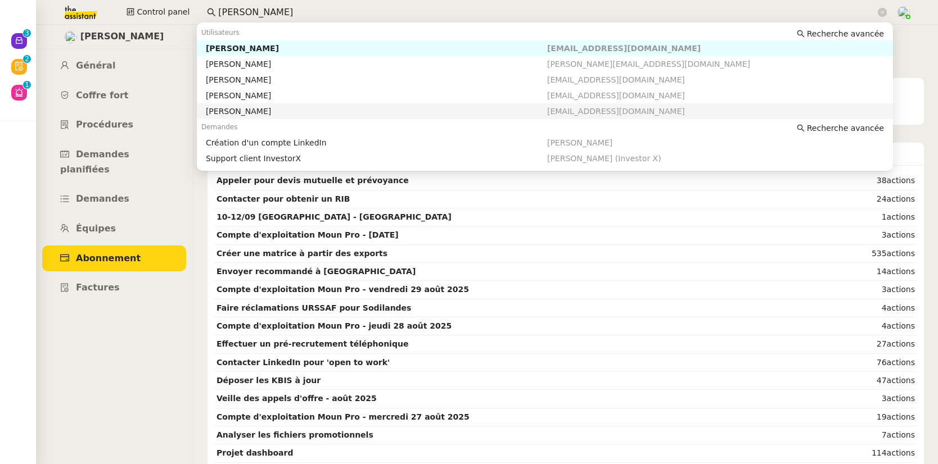
click at [227, 105] on nz-auto-option "Hugo Bentz hugo@lachapelle.club" at bounding box center [545, 111] width 696 height 16
type input "hugo"
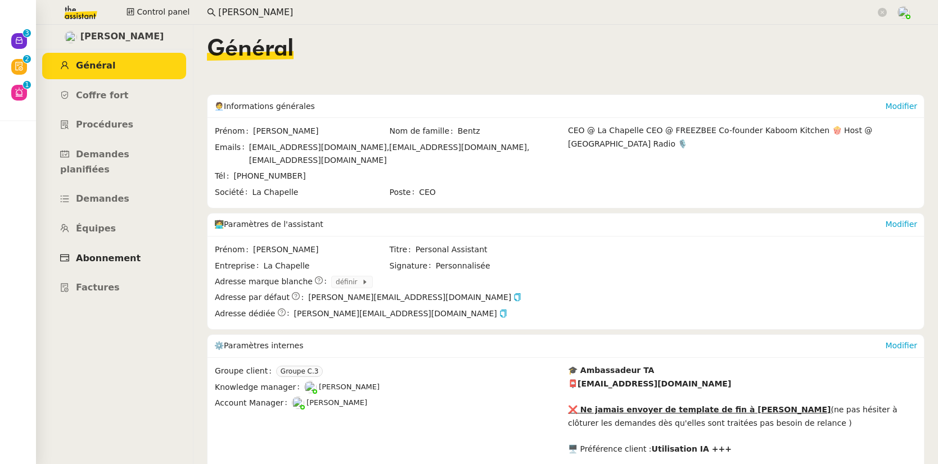
click at [120, 253] on span "Abonnement" at bounding box center [108, 258] width 65 height 11
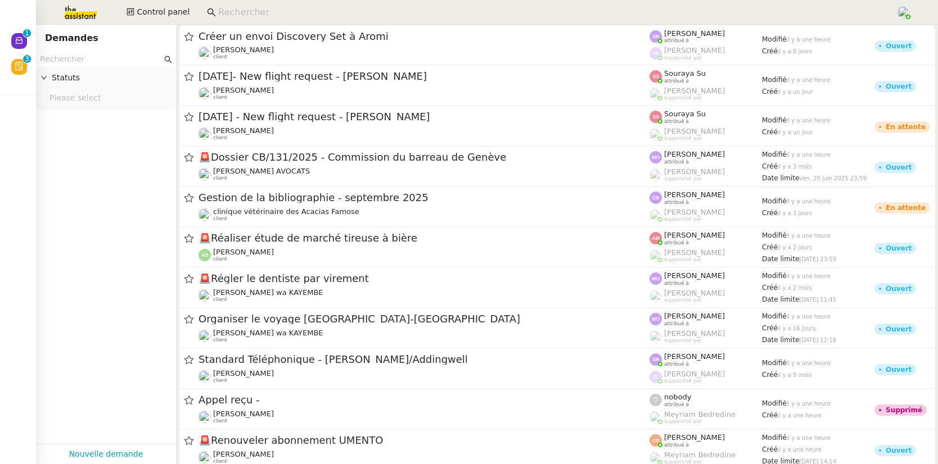
click at [268, 17] on input at bounding box center [551, 12] width 666 height 15
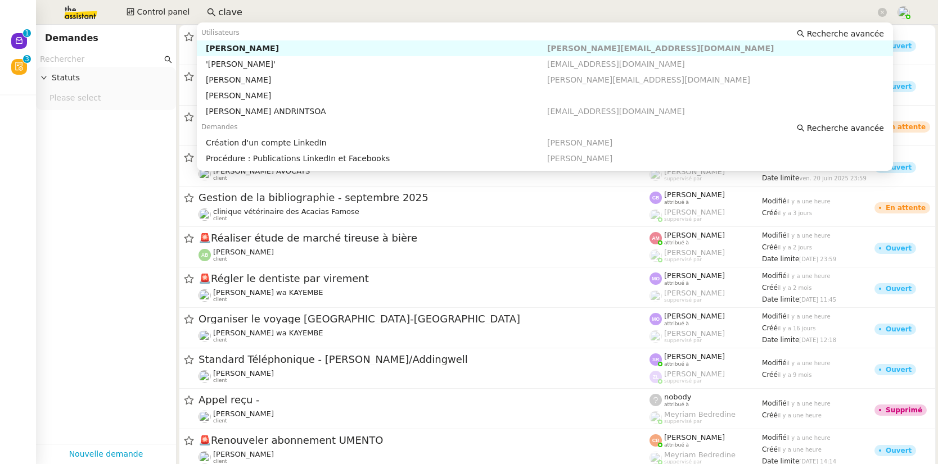
click at [254, 52] on div "[PERSON_NAME]" at bounding box center [376, 48] width 341 height 10
type input "clave"
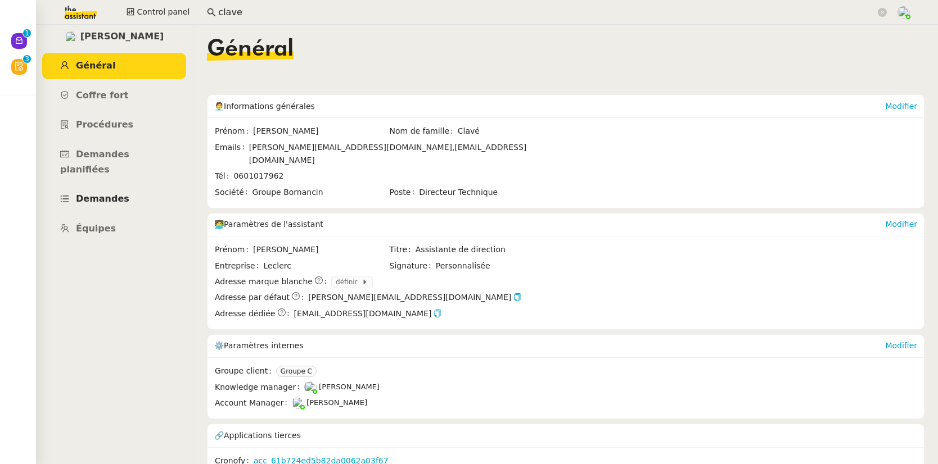
click at [98, 193] on span "Demandes" at bounding box center [102, 198] width 53 height 11
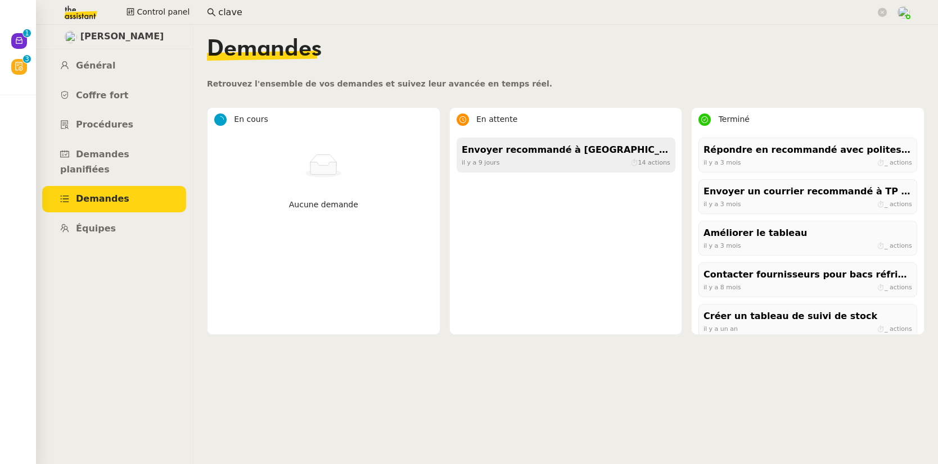
click at [510, 157] on div "Envoyer recommandé à [GEOGRAPHIC_DATA]" at bounding box center [566, 150] width 209 height 15
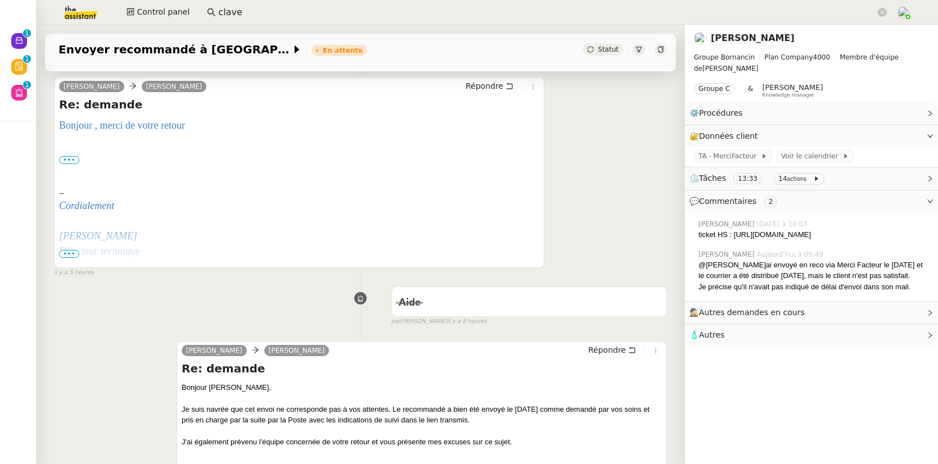
scroll to position [303, 0]
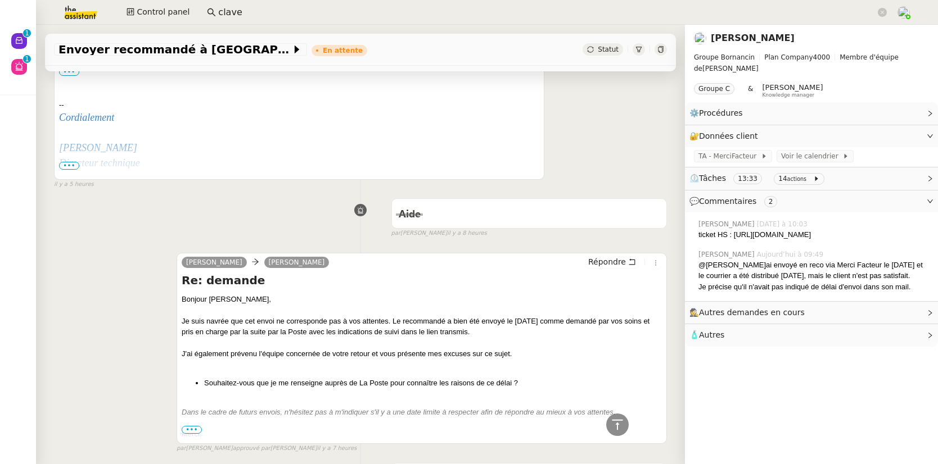
click at [182, 435] on div "Merci," at bounding box center [422, 434] width 480 height 11
click at [183, 434] on span "•••" at bounding box center [192, 430] width 20 height 8
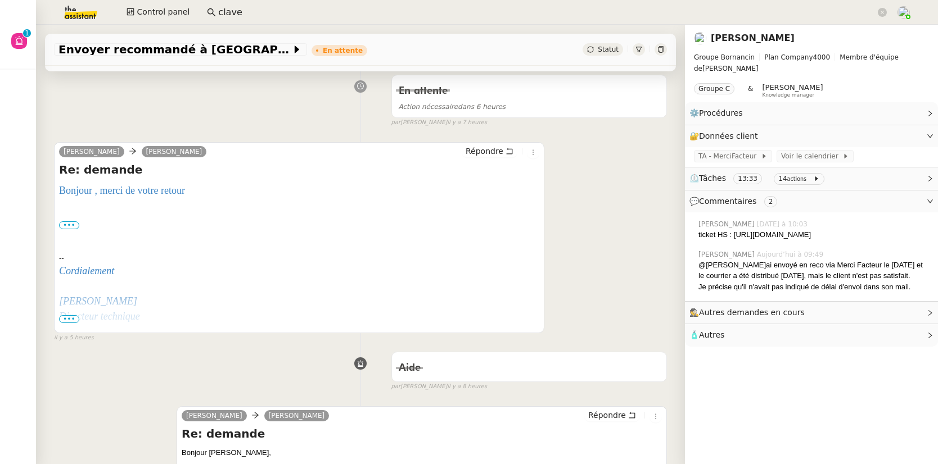
scroll to position [0, 0]
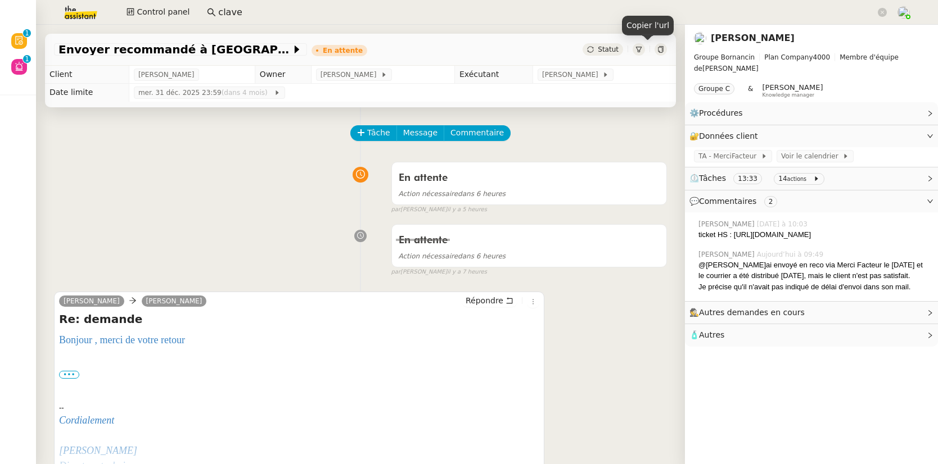
click at [658, 49] on icon at bounding box center [660, 49] width 5 height 7
click at [73, 376] on label "•••" at bounding box center [69, 375] width 20 height 8
click at [0, 0] on input "•••" at bounding box center [0, 0] width 0 height 0
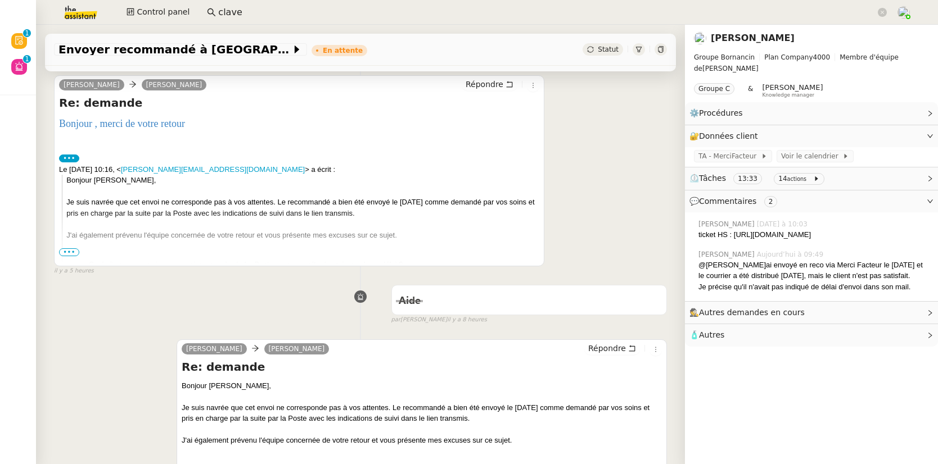
scroll to position [236, 0]
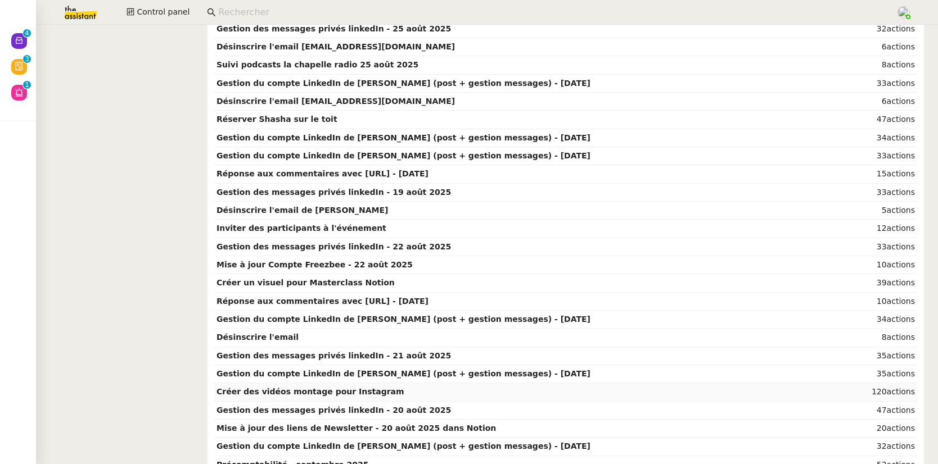
scroll to position [754, 0]
